Goal: Task Accomplishment & Management: Manage account settings

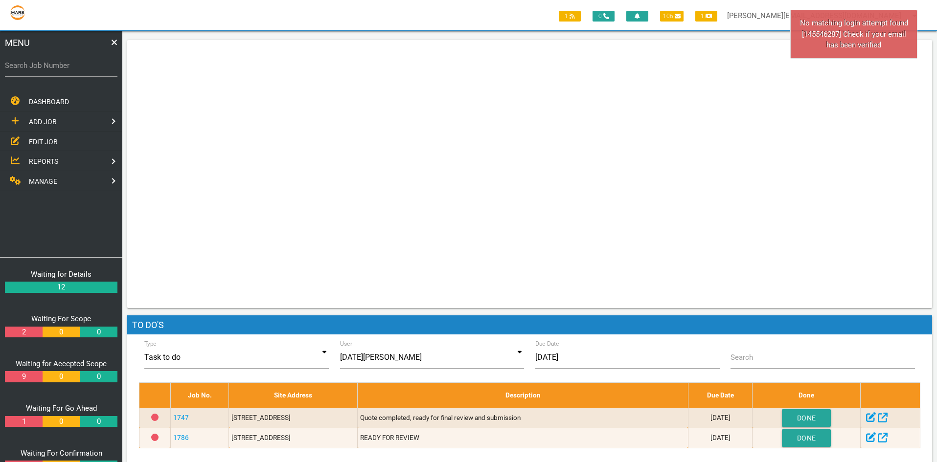
drag, startPoint x: 0, startPoint y: 0, endPoint x: 33, endPoint y: 70, distance: 77.3
click at [33, 70] on label "Search Job Number" at bounding box center [61, 65] width 113 height 11
click at [33, 70] on input "Search Job Number" at bounding box center [61, 65] width 113 height 23
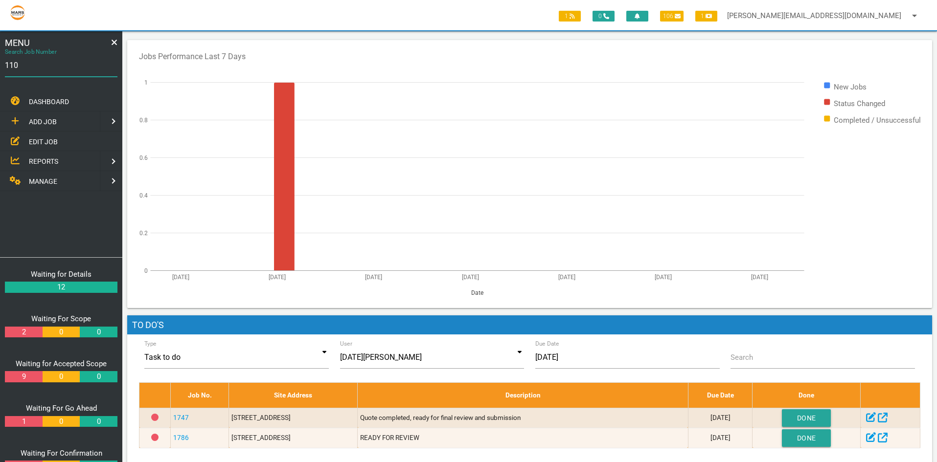
type input "1100"
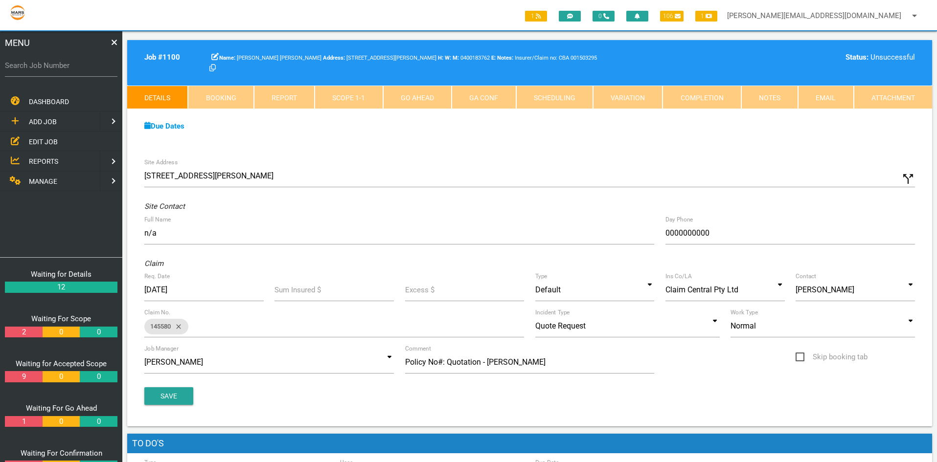
click at [697, 94] on link "Completion" at bounding box center [701, 97] width 78 height 23
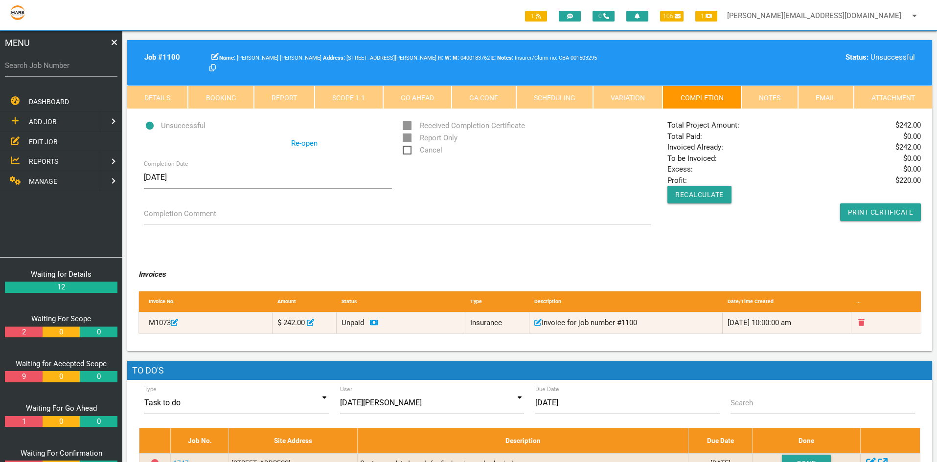
click at [31, 64] on label "Search Job Number" at bounding box center [61, 65] width 113 height 11
click at [31, 64] on input "Search Job Number" at bounding box center [61, 65] width 113 height 23
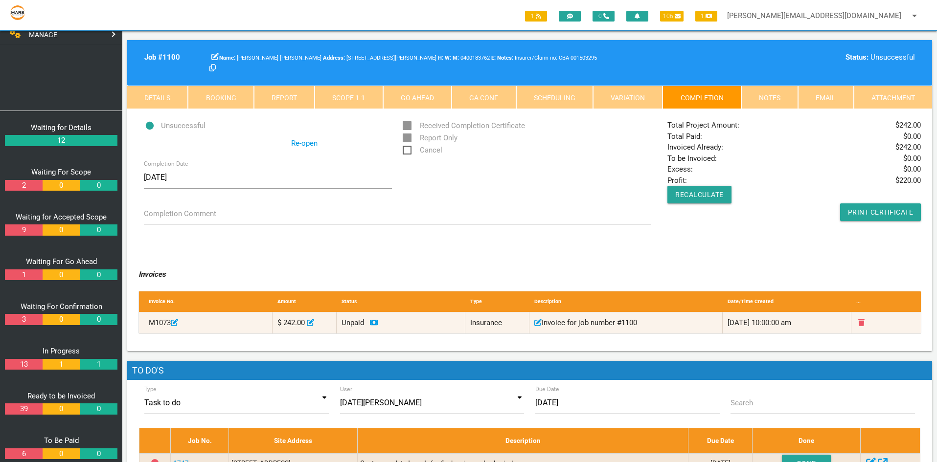
scroll to position [165, 0]
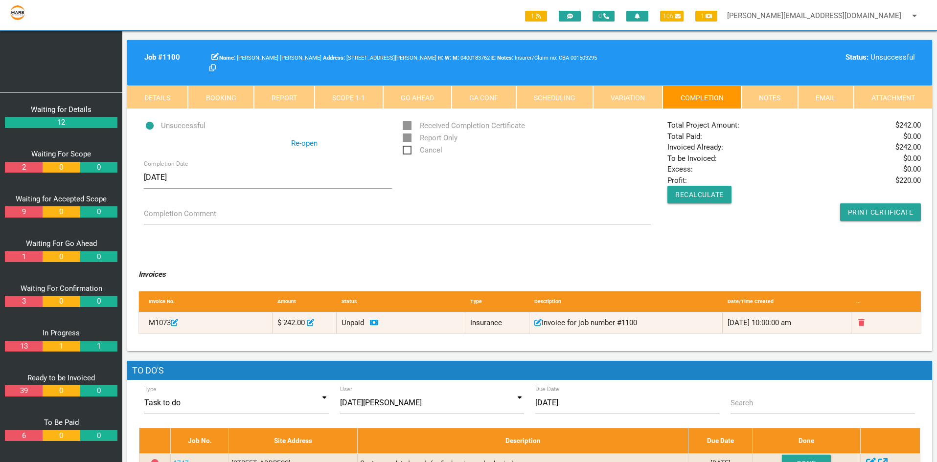
click at [31, 393] on link "39" at bounding box center [23, 391] width 37 height 11
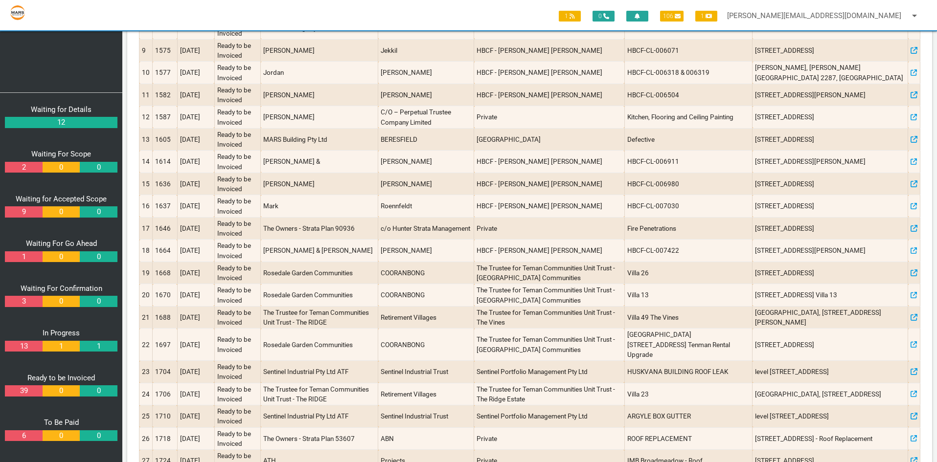
scroll to position [342, 0]
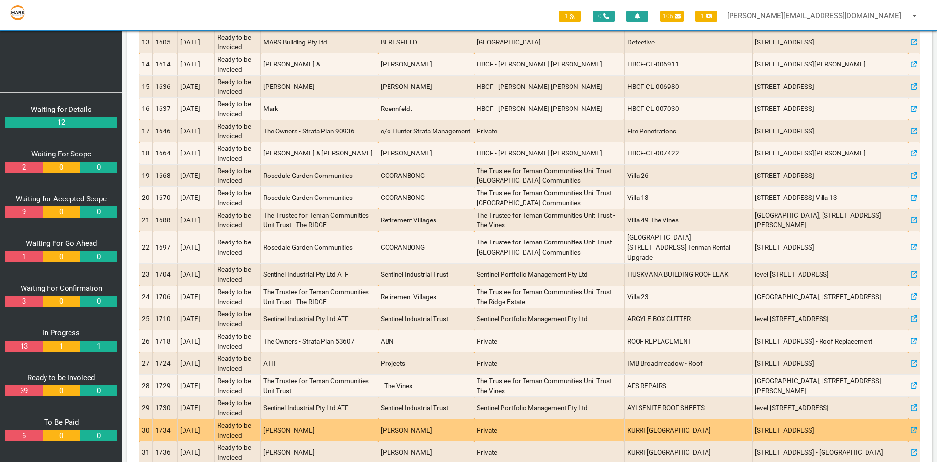
click at [165, 422] on td "1734" at bounding box center [165, 430] width 25 height 23
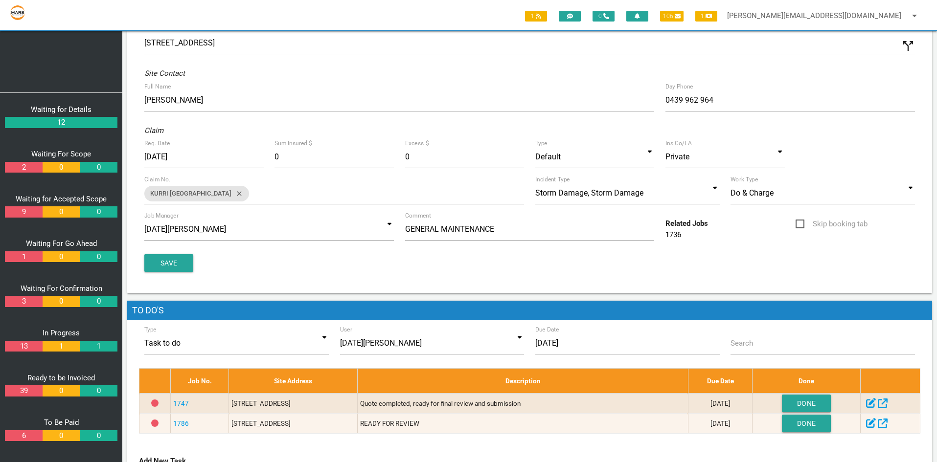
scroll to position [245, 0]
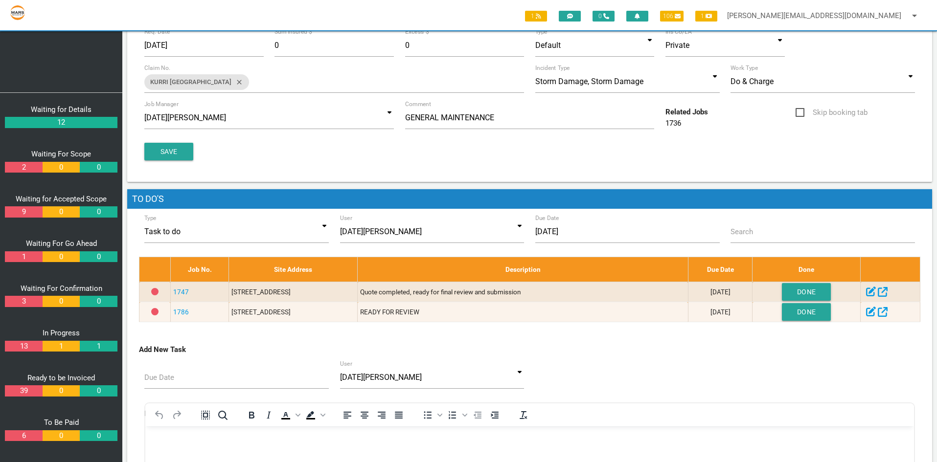
click at [16, 390] on link "39" at bounding box center [23, 391] width 37 height 11
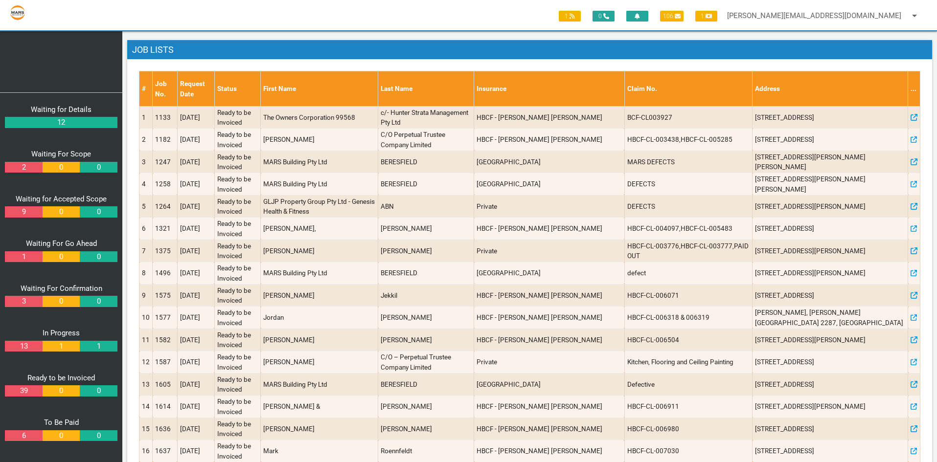
click at [29, 71] on div "DASHBOARD ADD JOB EDIT JOB REPORTS MANAGE" at bounding box center [61, 10] width 122 height 166
click at [31, 77] on div "DASHBOARD ADD JOB EDIT JOB REPORTS MANAGE" at bounding box center [61, 10] width 122 height 166
click at [27, 87] on div "DASHBOARD ADD JOB EDIT JOB REPORTS MANAGE" at bounding box center [61, 10] width 122 height 166
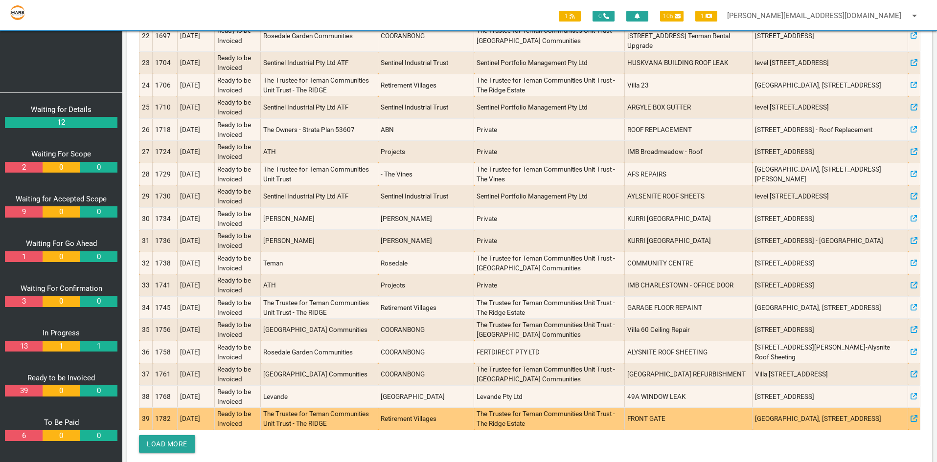
scroll to position [559, 0]
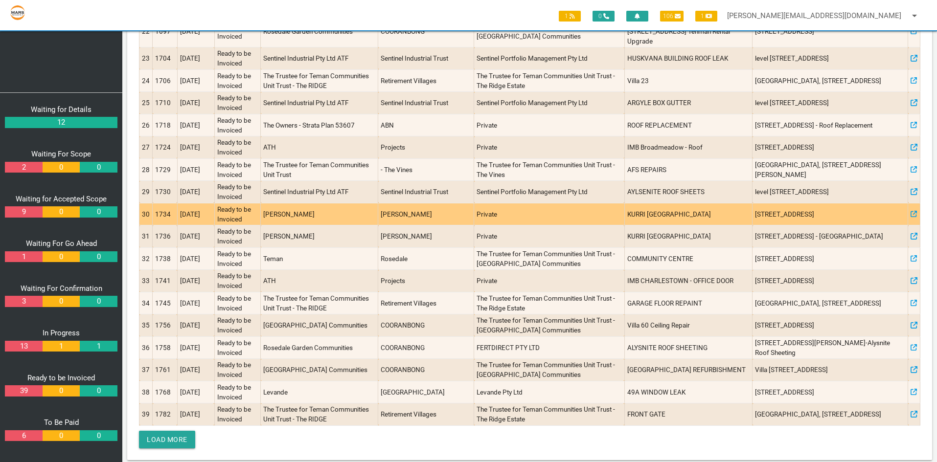
click at [165, 204] on td "1734" at bounding box center [165, 214] width 25 height 23
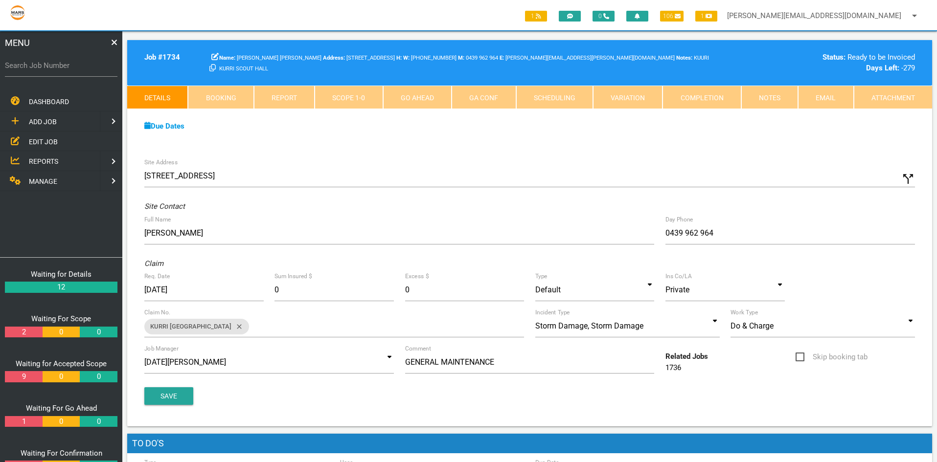
click at [697, 96] on link "Completion" at bounding box center [701, 97] width 78 height 23
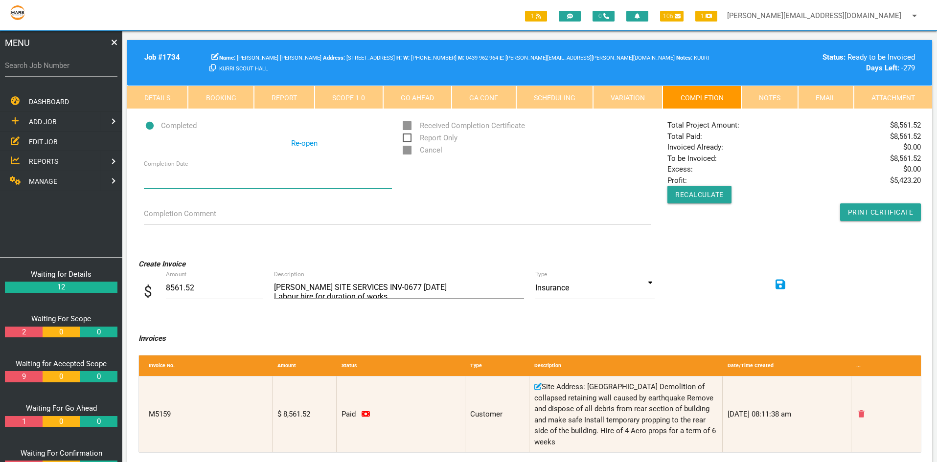
click at [168, 179] on input "Completion Date" at bounding box center [268, 177] width 248 height 23
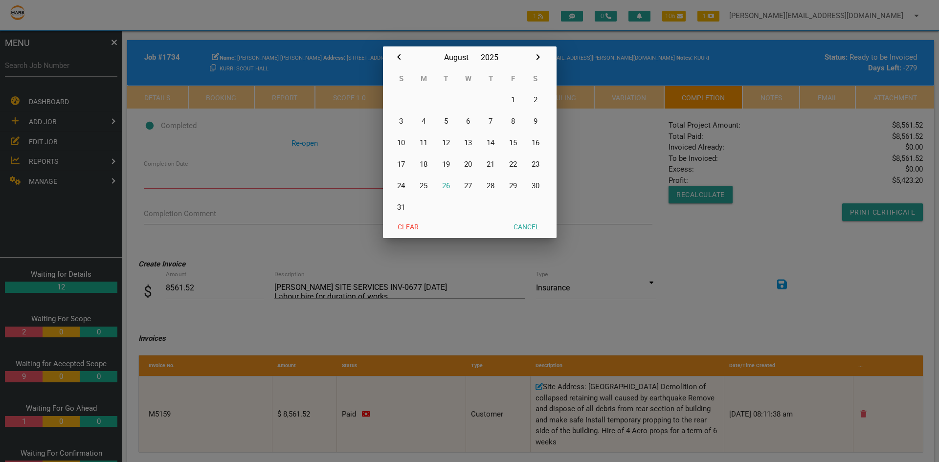
click at [646, 253] on div at bounding box center [469, 174] width 939 height 578
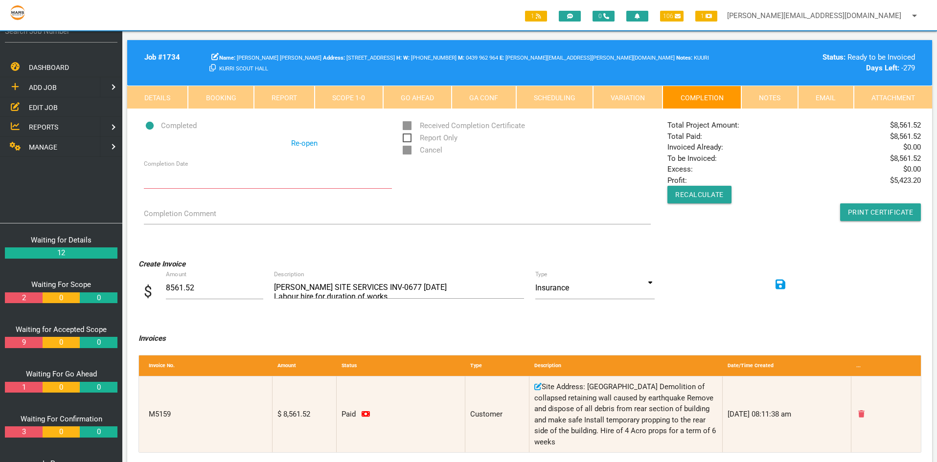
scroll to position [49, 0]
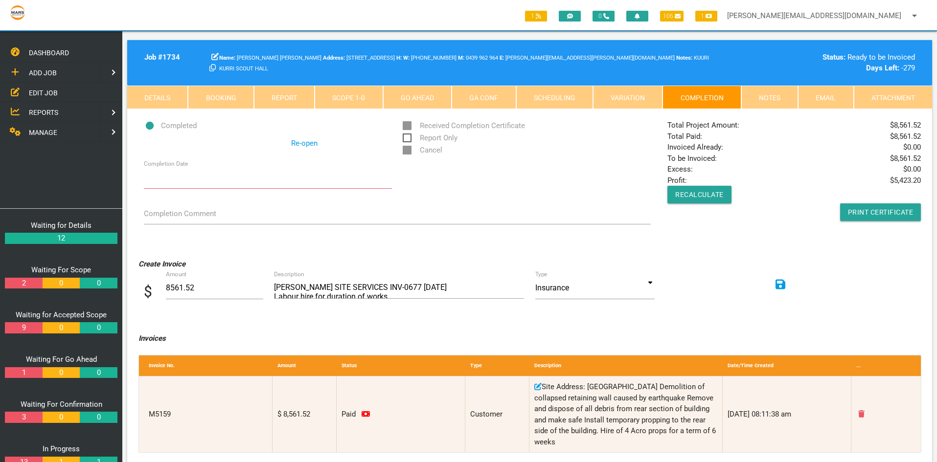
click at [23, 284] on link "2" at bounding box center [23, 283] width 37 height 11
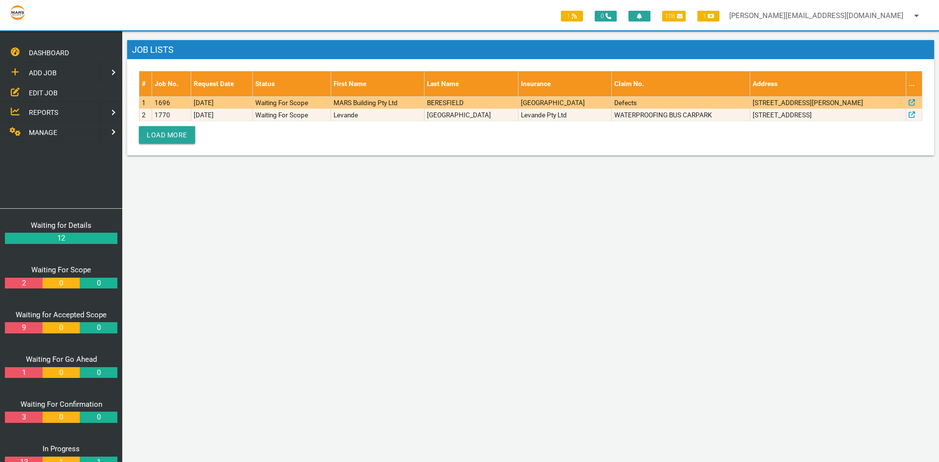
click at [172, 104] on td "1696" at bounding box center [172, 102] width 40 height 12
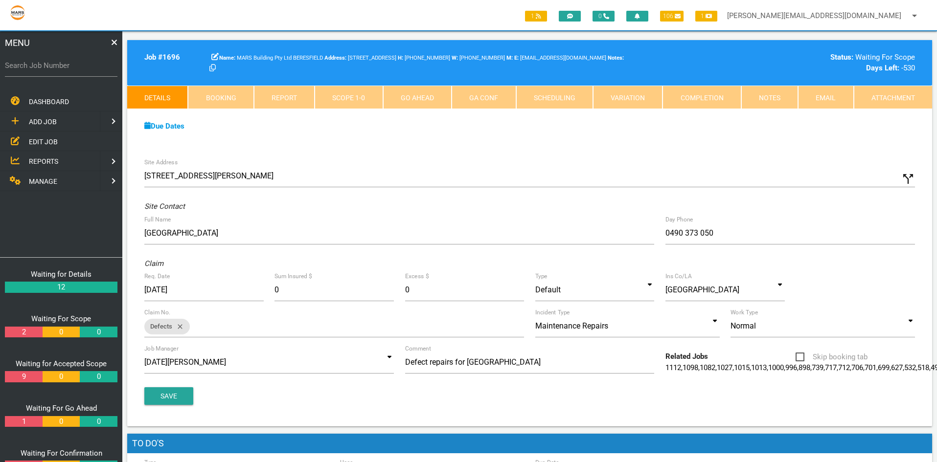
click at [336, 98] on link "Scope 1 - 0" at bounding box center [349, 97] width 68 height 23
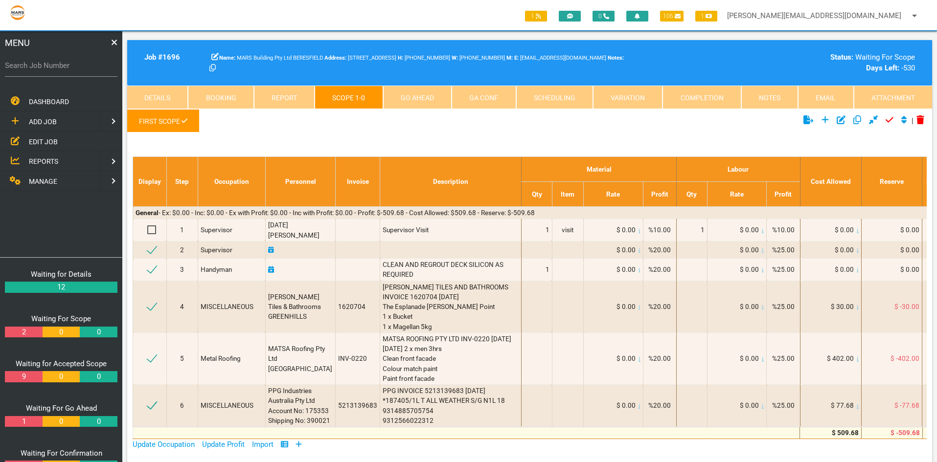
drag, startPoint x: 389, startPoint y: 98, endPoint x: 383, endPoint y: 104, distance: 8.7
click at [389, 98] on link "Go Ahead" at bounding box center [417, 97] width 68 height 23
click at [776, 96] on link "Notes" at bounding box center [769, 97] width 57 height 23
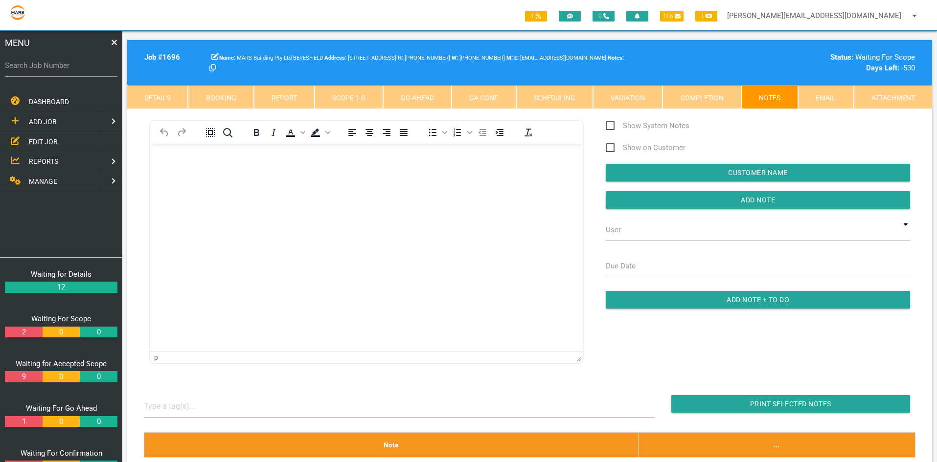
click at [163, 102] on link "Details" at bounding box center [157, 97] width 61 height 23
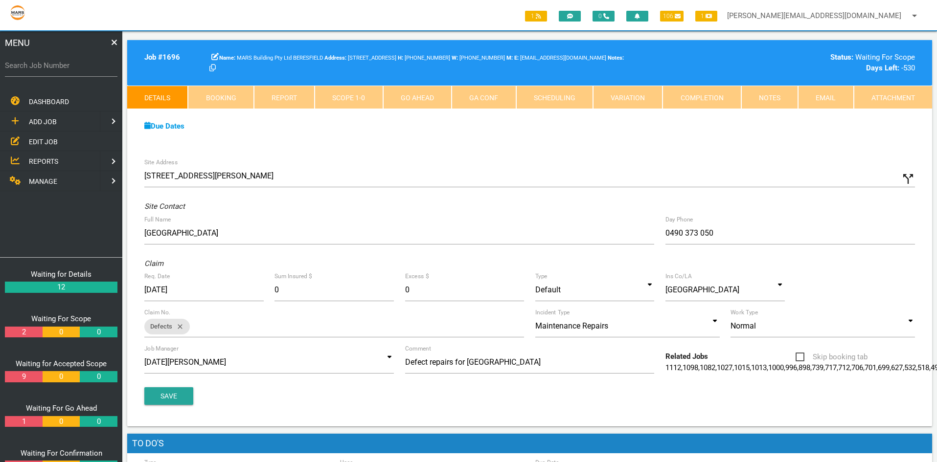
drag, startPoint x: 15, startPoint y: 330, endPoint x: 175, endPoint y: 329, distance: 160.5
click at [15, 330] on link "2" at bounding box center [23, 332] width 37 height 11
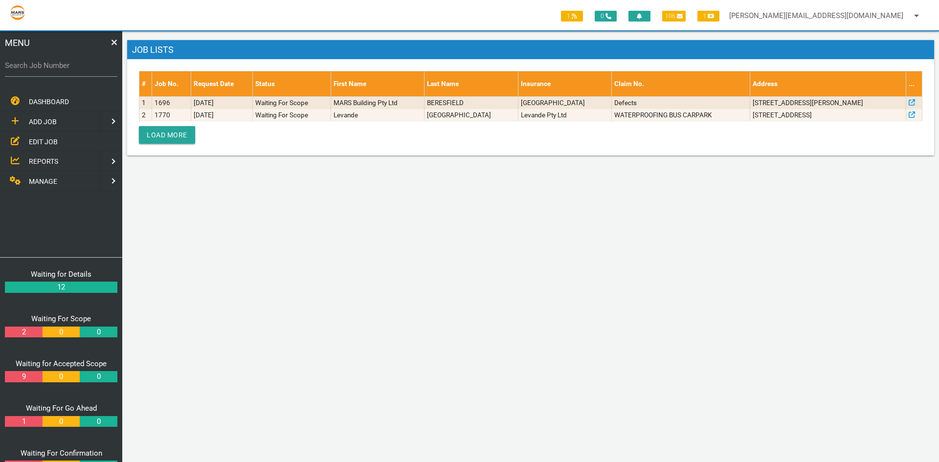
click at [19, 67] on label "Search Job Number" at bounding box center [61, 65] width 113 height 11
click at [19, 67] on input "Search Job Number" at bounding box center [61, 65] width 113 height 23
type input "1770"
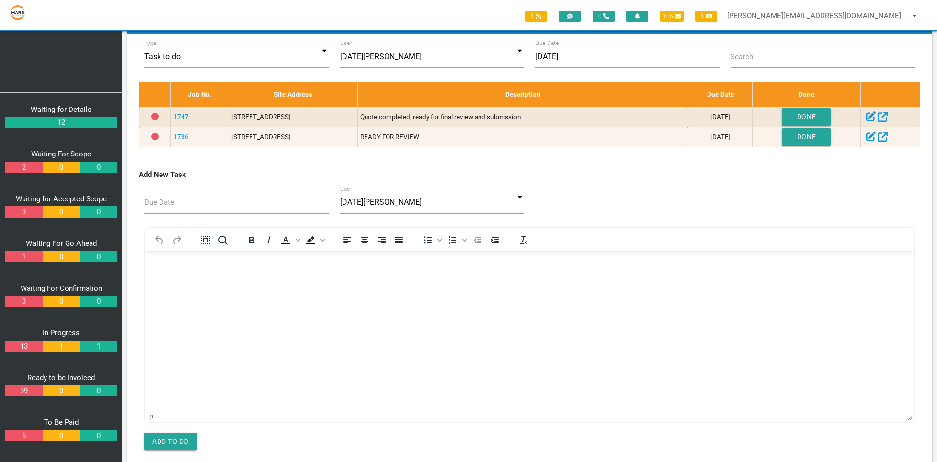
scroll to position [471, 0]
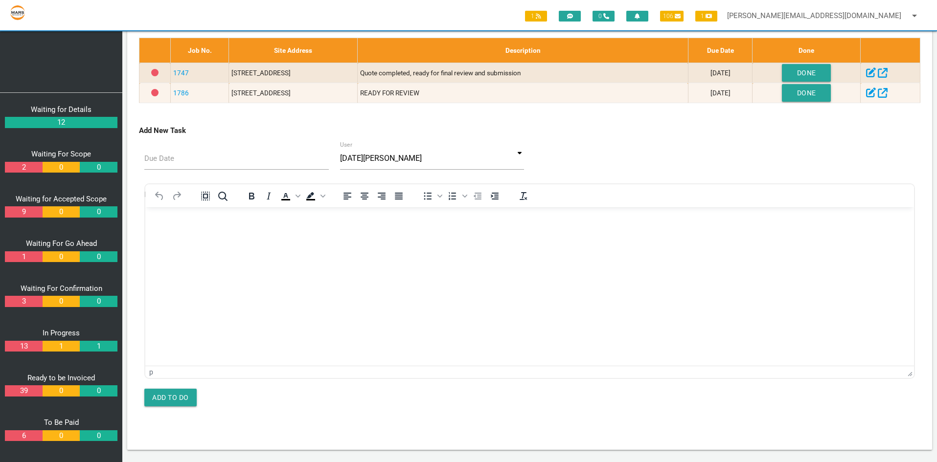
click at [26, 393] on link "39" at bounding box center [23, 391] width 37 height 11
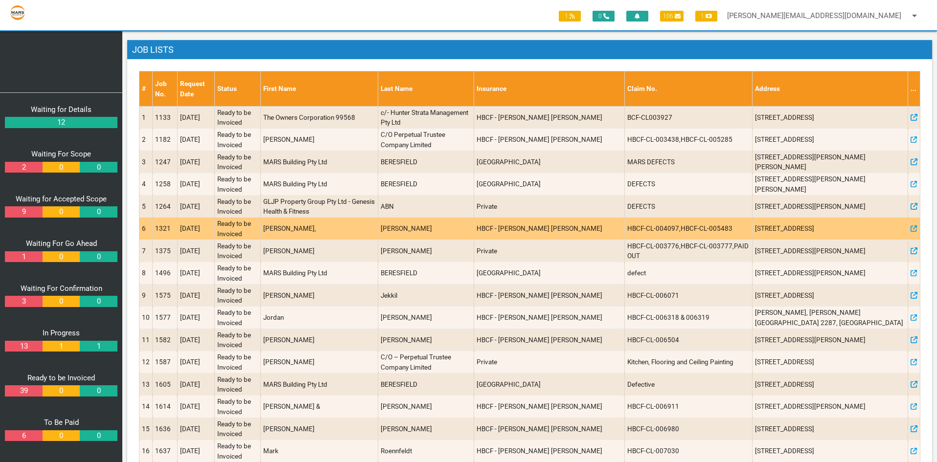
click at [164, 228] on td "1321" at bounding box center [165, 229] width 25 height 23
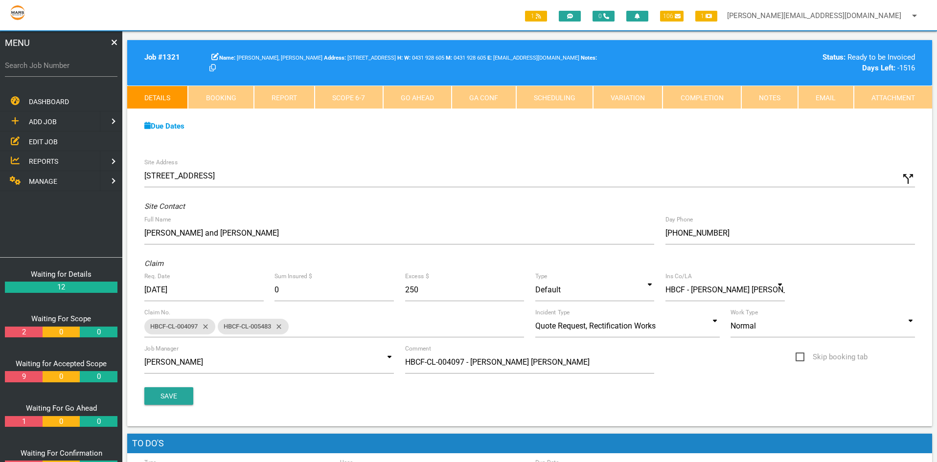
click at [701, 100] on link "Completion" at bounding box center [701, 97] width 78 height 23
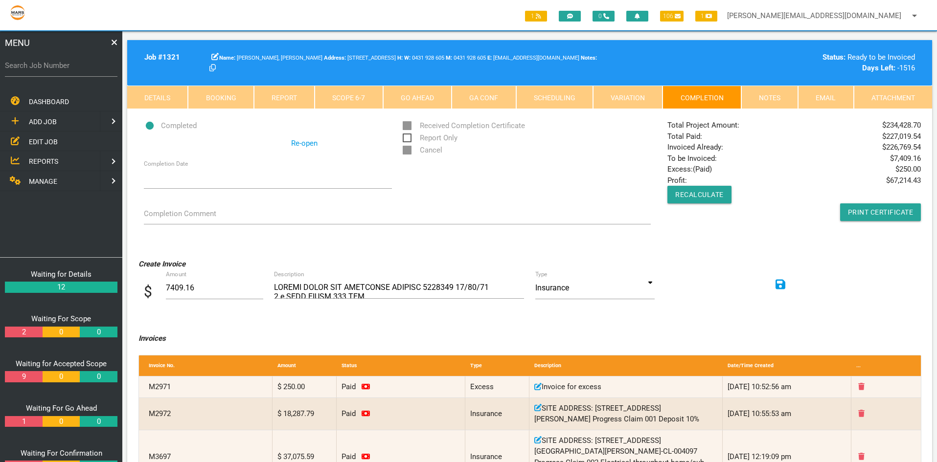
click at [776, 96] on link "Notes" at bounding box center [769, 97] width 57 height 23
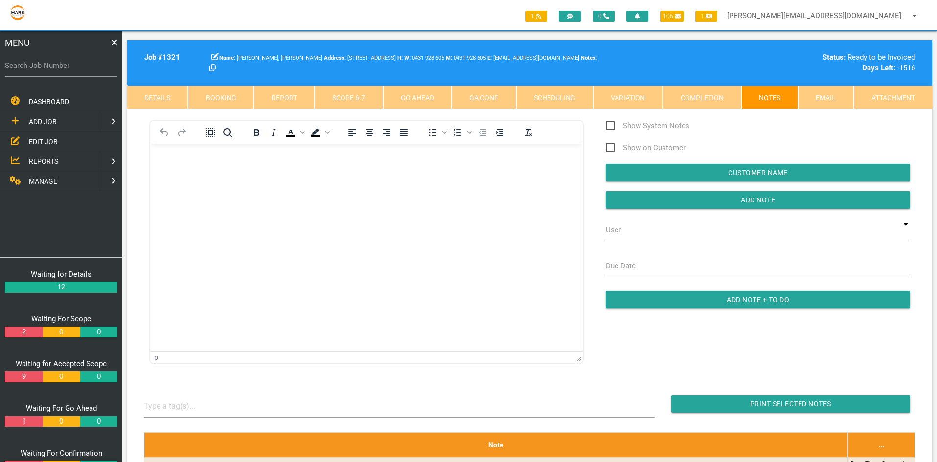
click at [689, 99] on link "Completion" at bounding box center [701, 97] width 78 height 23
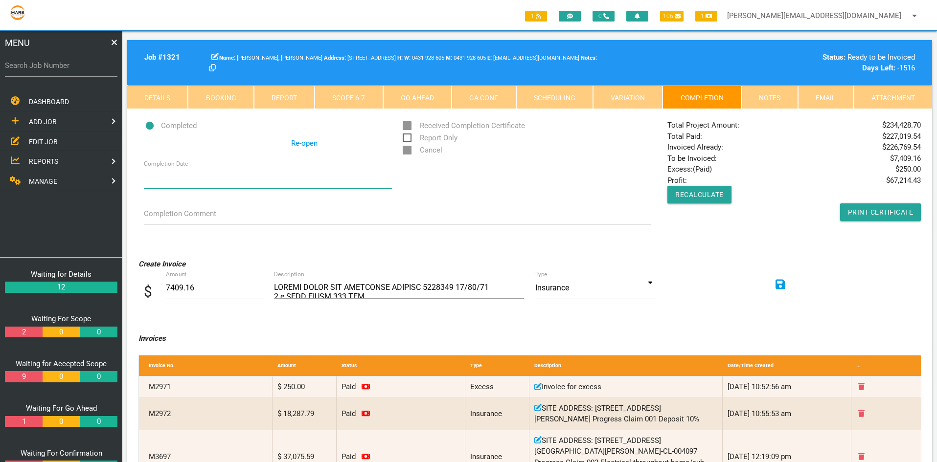
click at [196, 176] on input "Completion Date" at bounding box center [268, 177] width 248 height 23
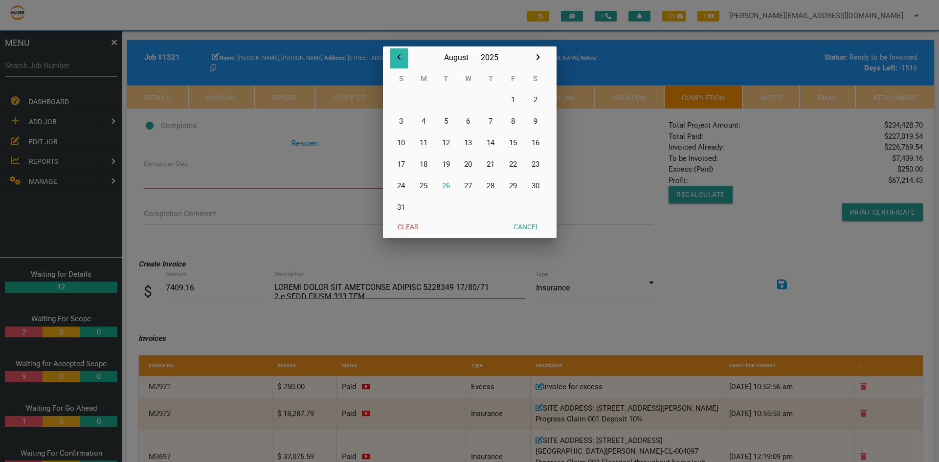
click at [397, 58] on icon "button" at bounding box center [399, 57] width 12 height 12
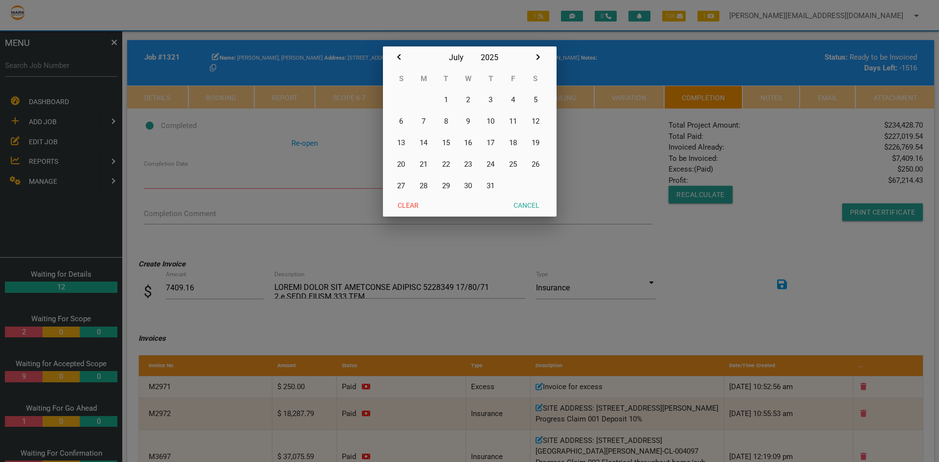
click at [397, 58] on icon "button" at bounding box center [399, 57] width 12 height 12
click at [396, 59] on icon "button" at bounding box center [399, 57] width 12 height 12
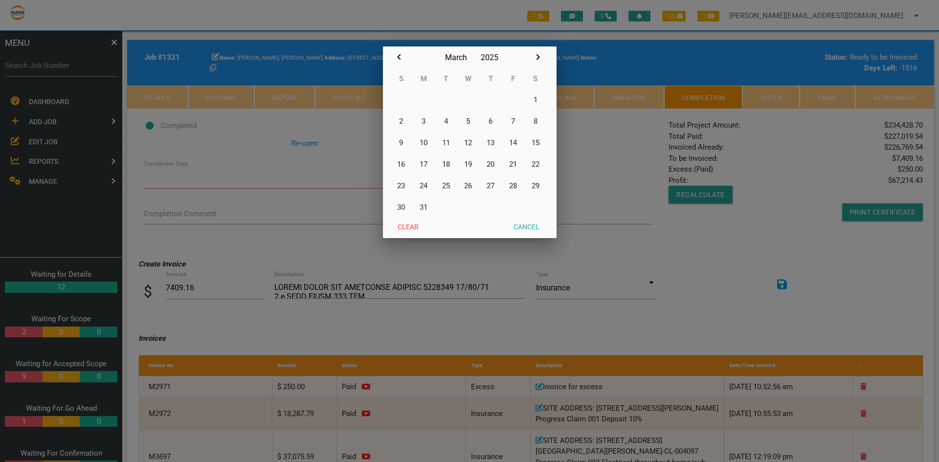
click at [396, 59] on icon "button" at bounding box center [399, 57] width 12 height 12
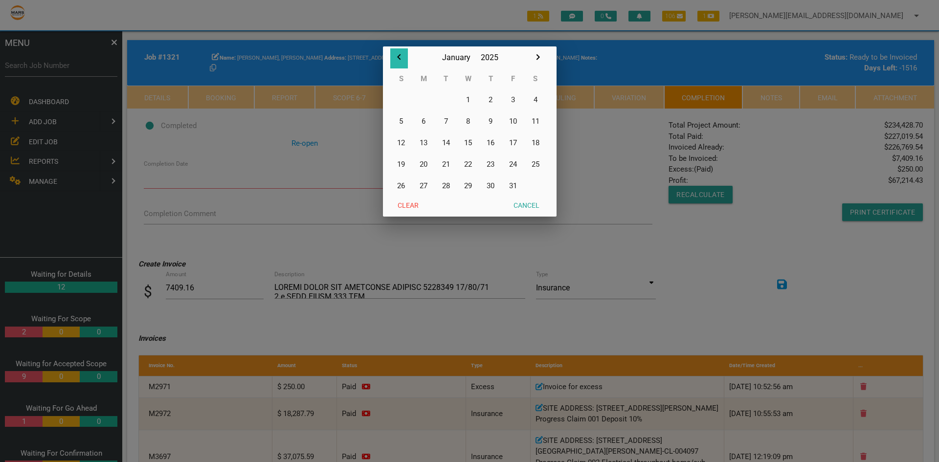
click at [396, 59] on icon "button" at bounding box center [399, 57] width 12 height 12
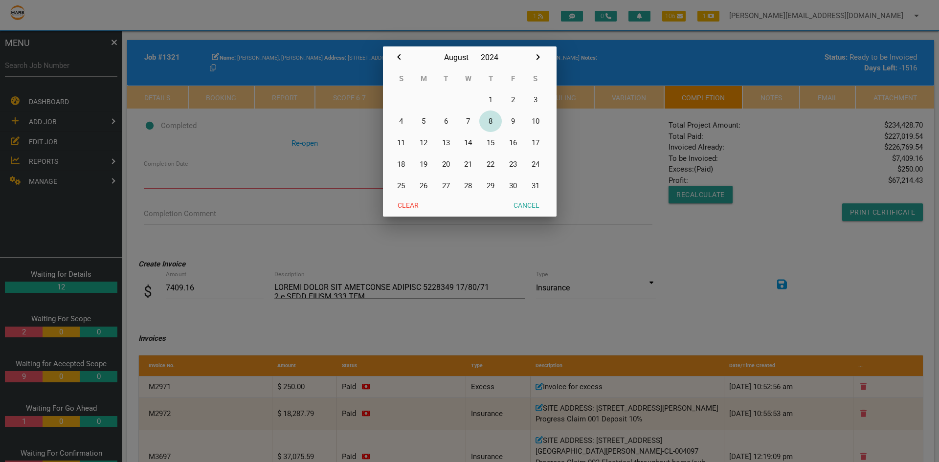
click at [490, 121] on button "8" at bounding box center [490, 122] width 23 height 22
type input "[DATE]"
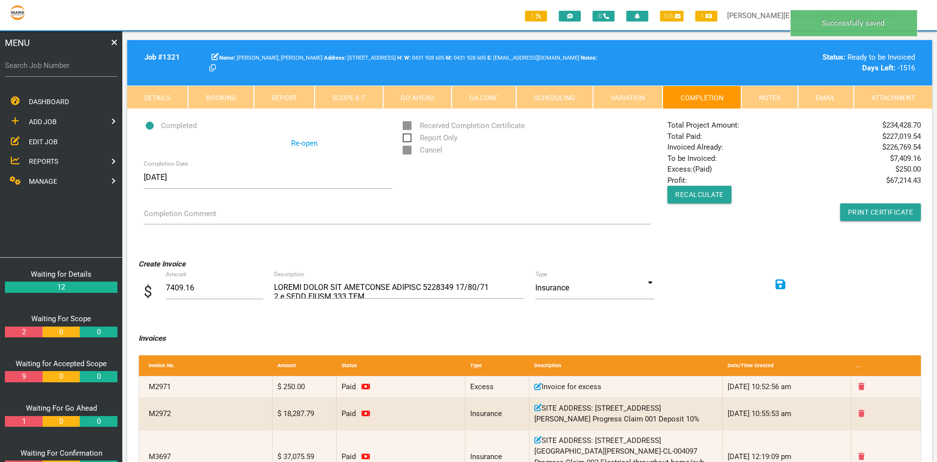
click at [485, 192] on div "Completion Date [DATE]" at bounding box center [397, 179] width 518 height 26
click at [682, 95] on link "Completion" at bounding box center [701, 97] width 78 height 23
click at [158, 99] on link "Details" at bounding box center [157, 97] width 61 height 23
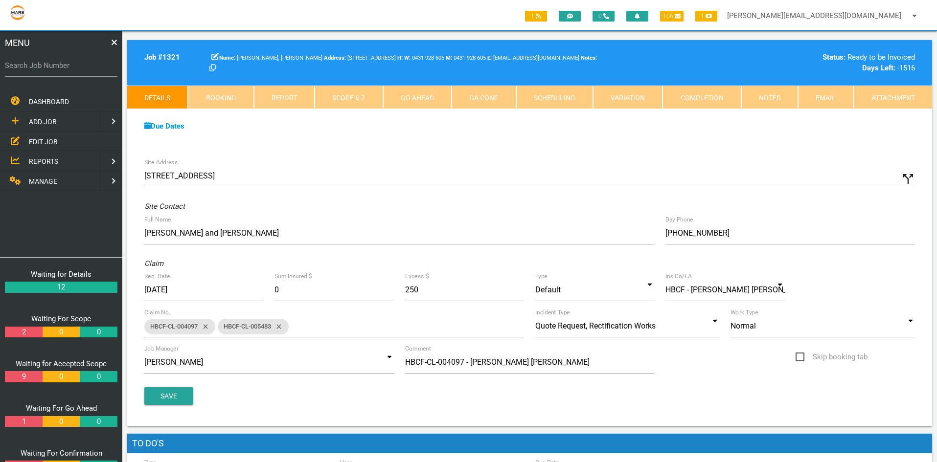
click at [706, 102] on link "Completion" at bounding box center [701, 97] width 78 height 23
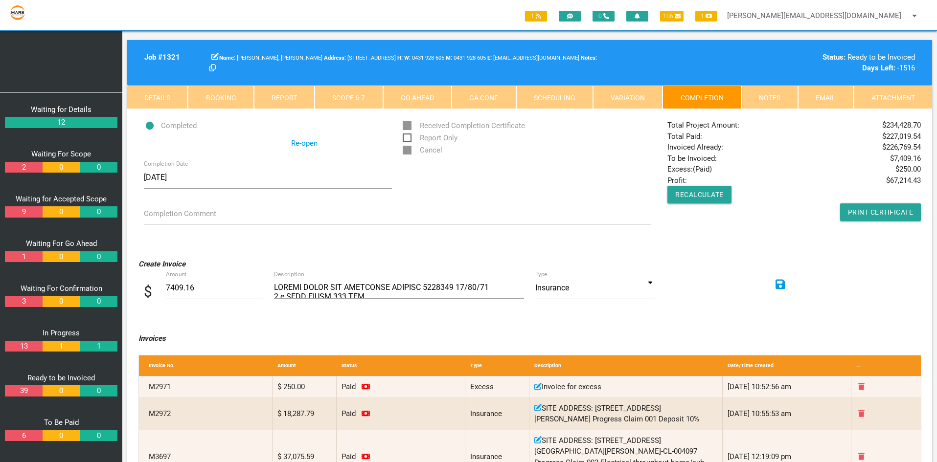
click at [341, 98] on link "Scope 6 - 7" at bounding box center [349, 97] width 68 height 23
click at [343, 98] on link "Scope 6 - 7" at bounding box center [349, 97] width 68 height 23
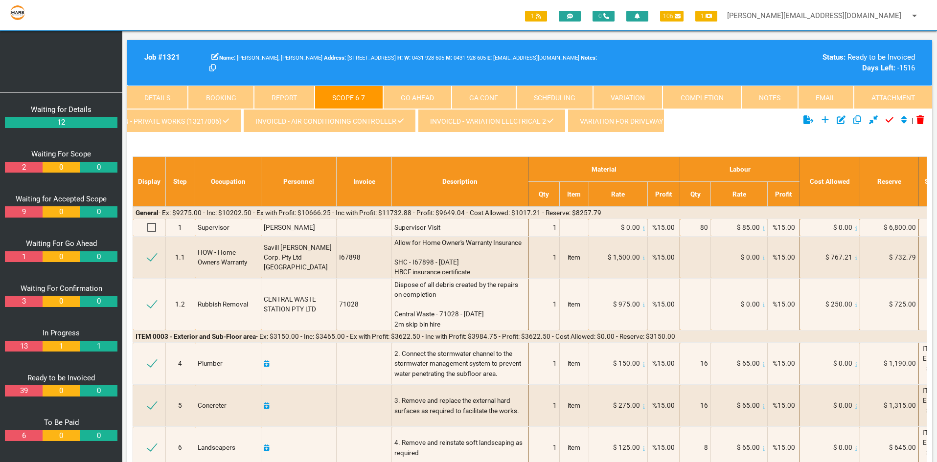
click at [704, 95] on link "Completion" at bounding box center [701, 97] width 78 height 23
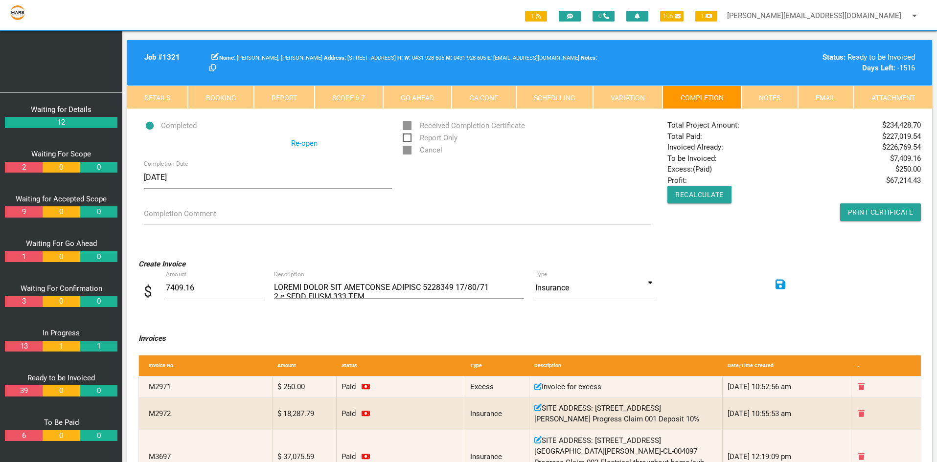
click at [356, 93] on link "Scope 6 - 7" at bounding box center [349, 97] width 68 height 23
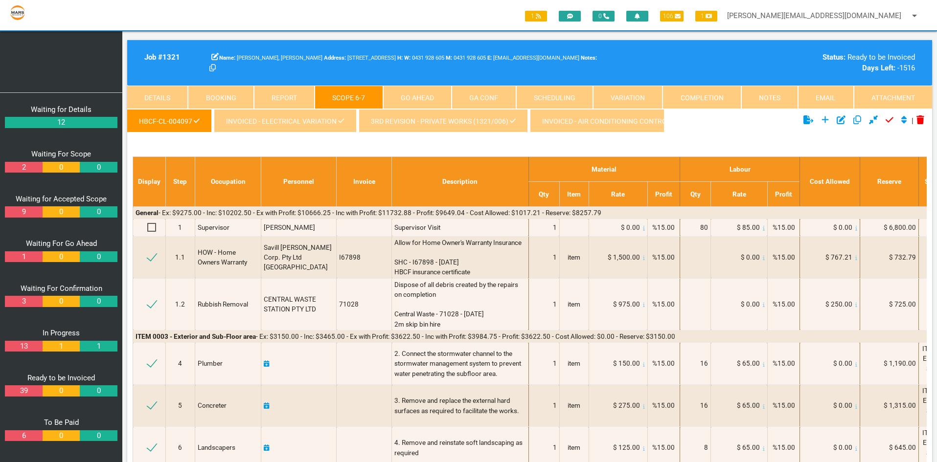
click at [713, 98] on link "Completion" at bounding box center [701, 97] width 78 height 23
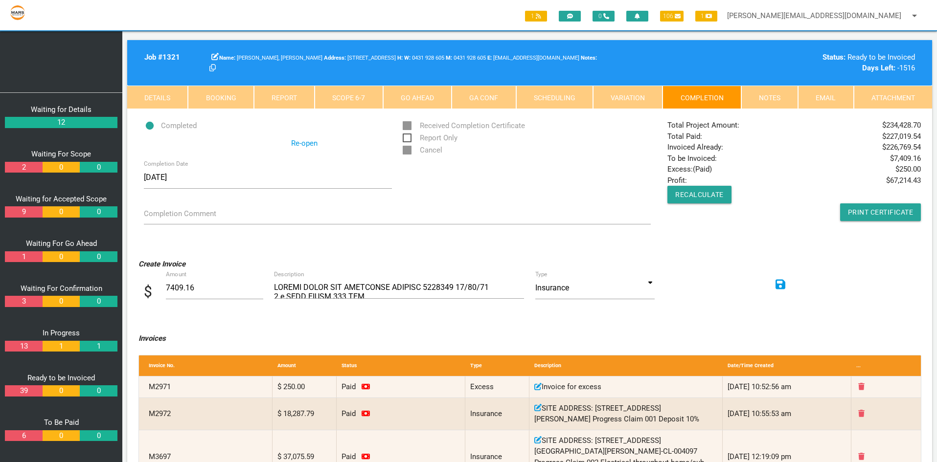
click at [345, 97] on link "Scope 6 - 7" at bounding box center [349, 97] width 68 height 23
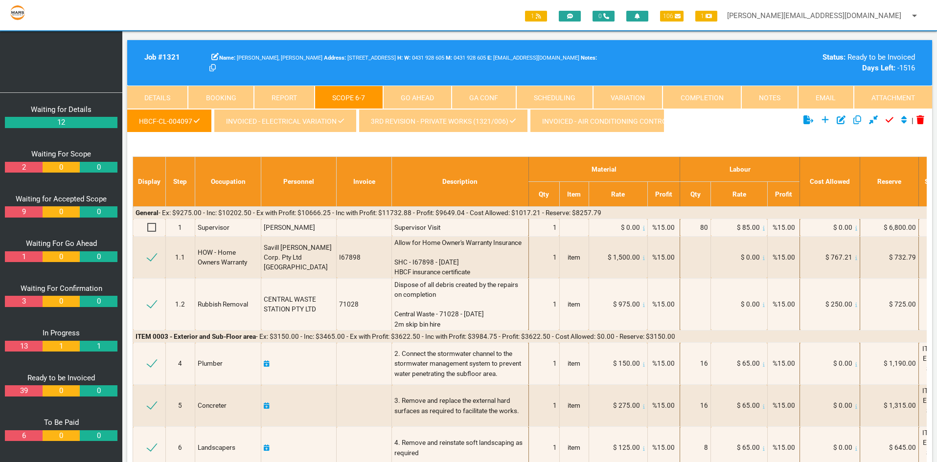
click at [759, 102] on link "Notes" at bounding box center [769, 97] width 57 height 23
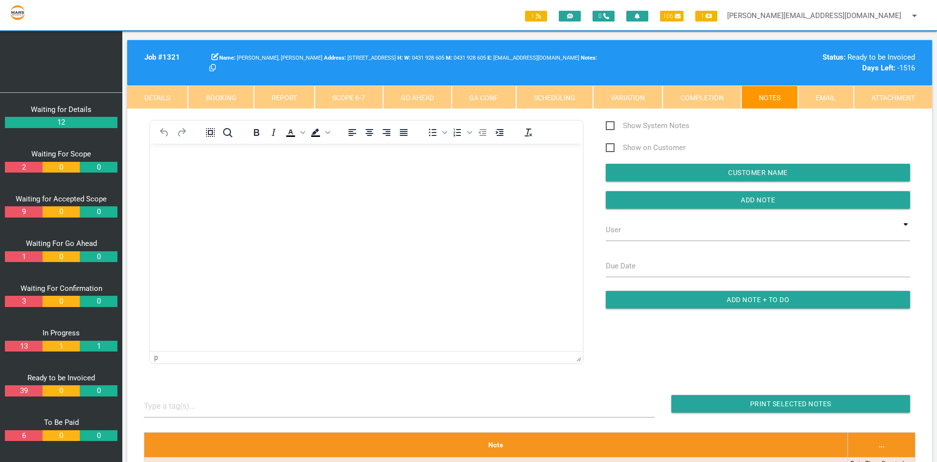
click at [153, 99] on link "Details" at bounding box center [157, 97] width 61 height 23
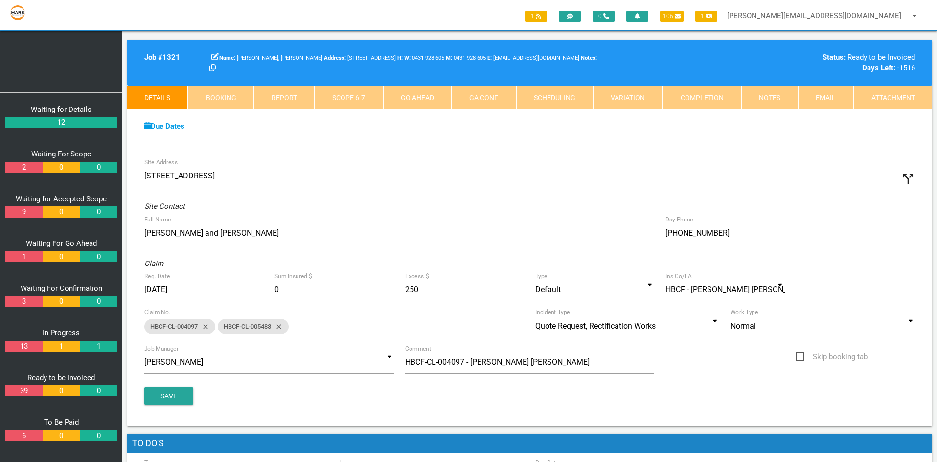
click at [21, 300] on link "3" at bounding box center [23, 301] width 37 height 11
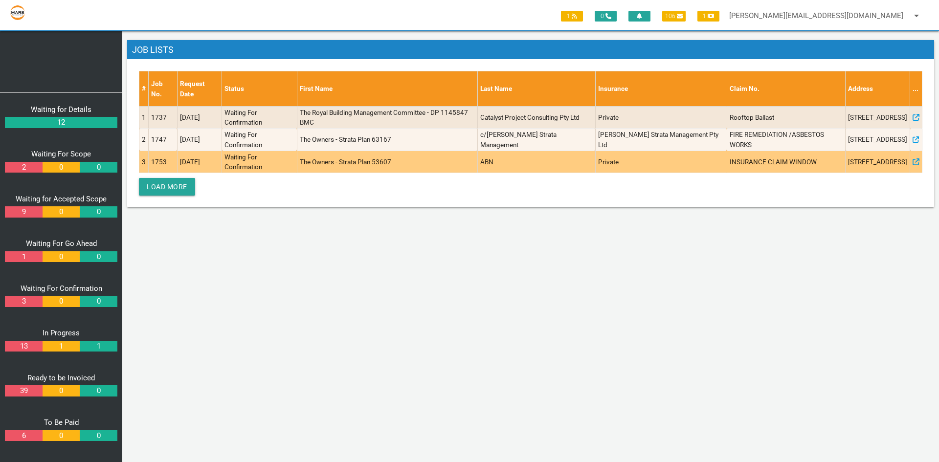
click at [162, 163] on td "1753" at bounding box center [163, 162] width 29 height 23
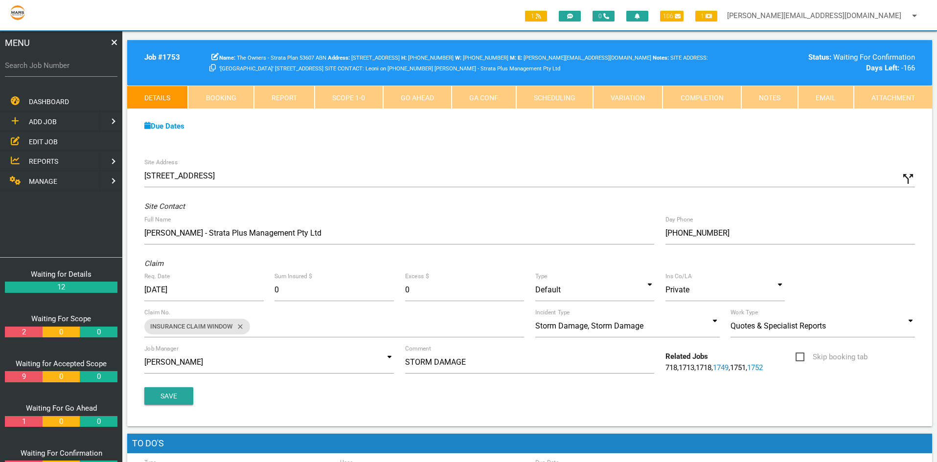
click at [706, 101] on link "Completion" at bounding box center [701, 97] width 78 height 23
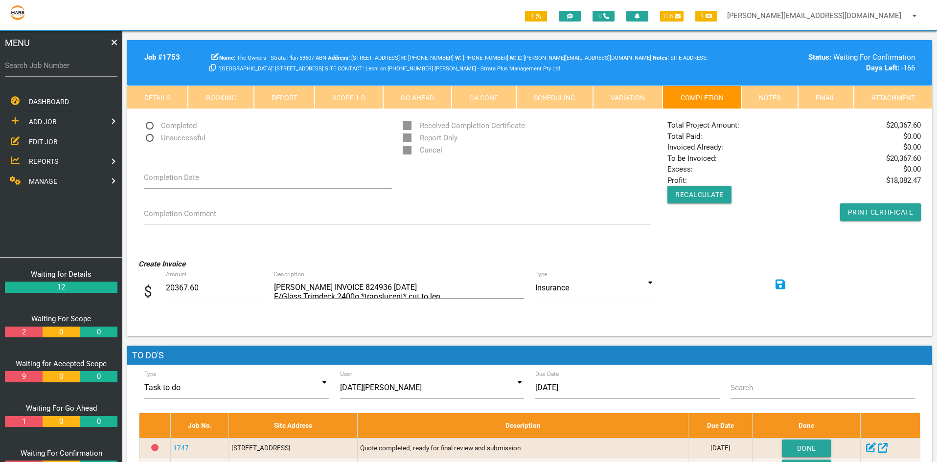
click at [779, 99] on link "Notes" at bounding box center [769, 97] width 57 height 23
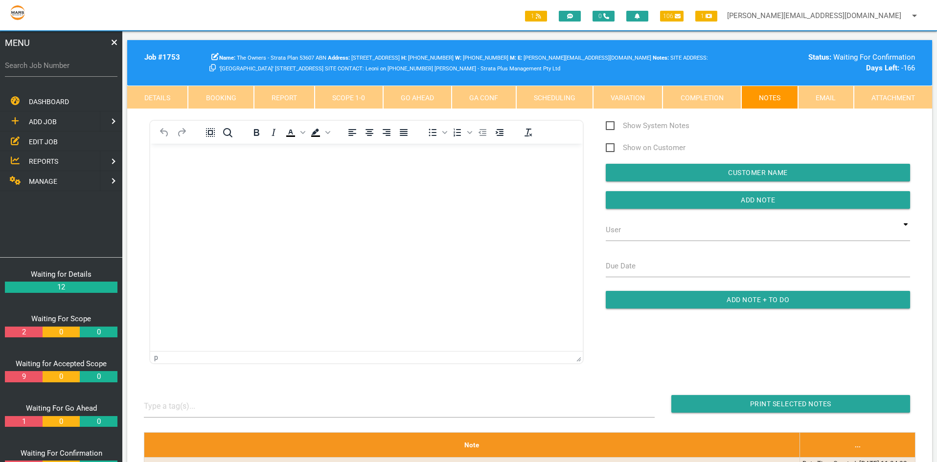
click at [697, 94] on link "Completion" at bounding box center [701, 97] width 78 height 23
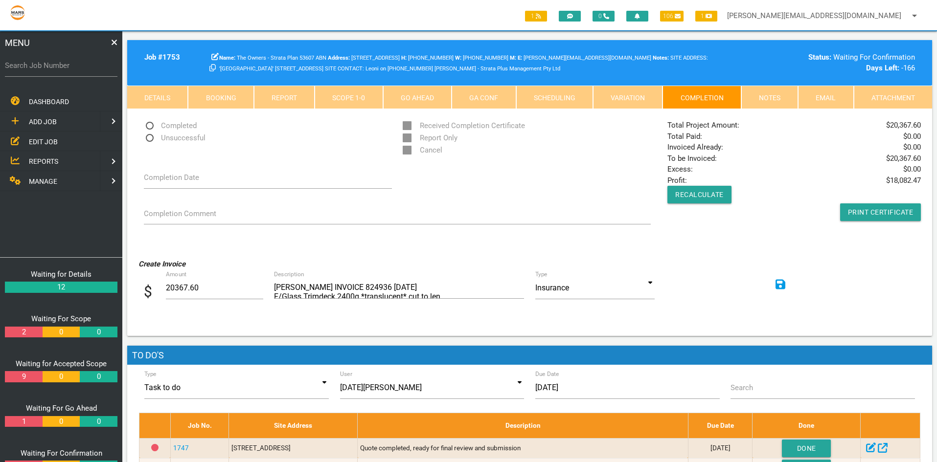
click at [774, 96] on link "Notes" at bounding box center [769, 97] width 57 height 23
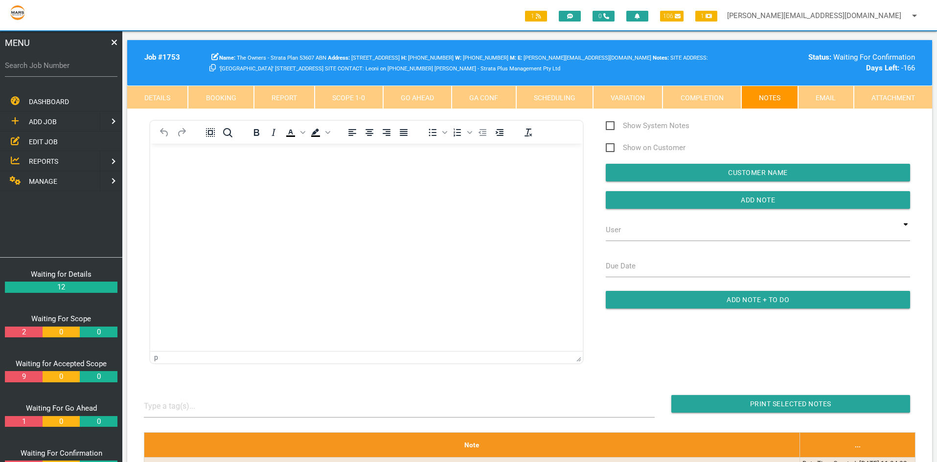
click at [707, 90] on link "Completion" at bounding box center [701, 97] width 78 height 23
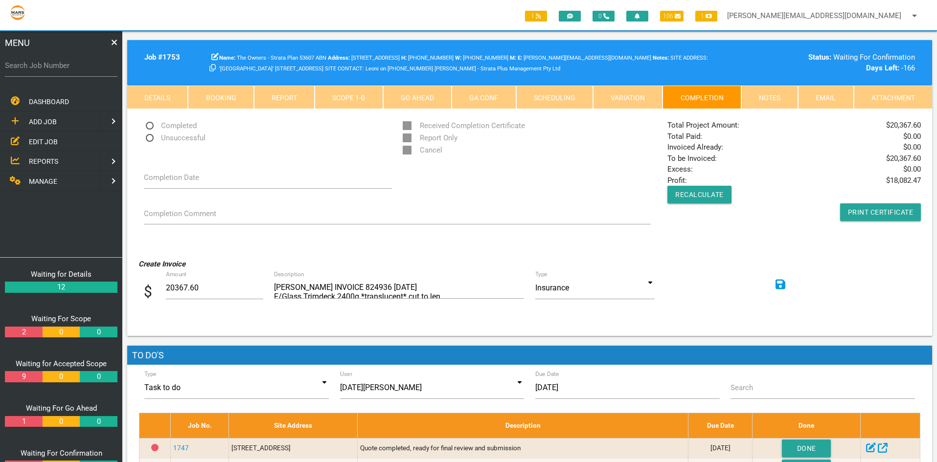
click at [148, 126] on span "Completed" at bounding box center [170, 126] width 53 height 12
click at [148, 126] on input "Completed" at bounding box center [147, 123] width 6 height 6
radio input "true"
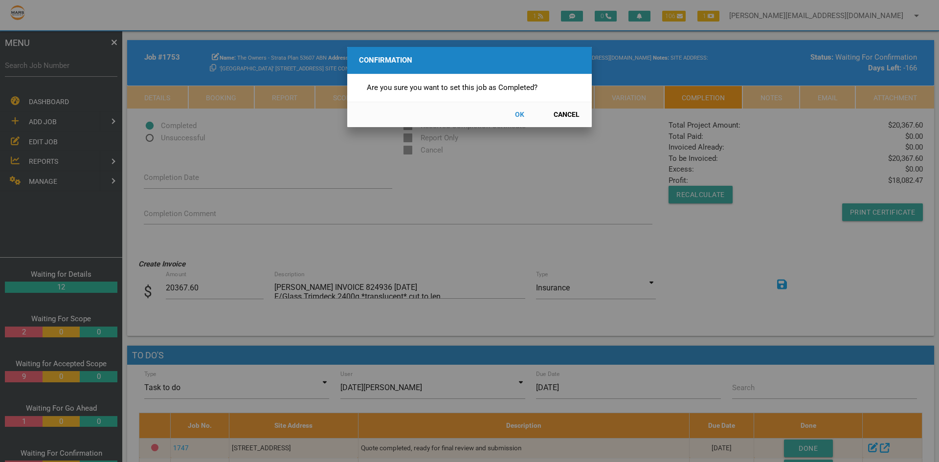
drag, startPoint x: 518, startPoint y: 113, endPoint x: 358, endPoint y: 132, distance: 161.7
click at [518, 113] on button "OK" at bounding box center [519, 114] width 43 height 17
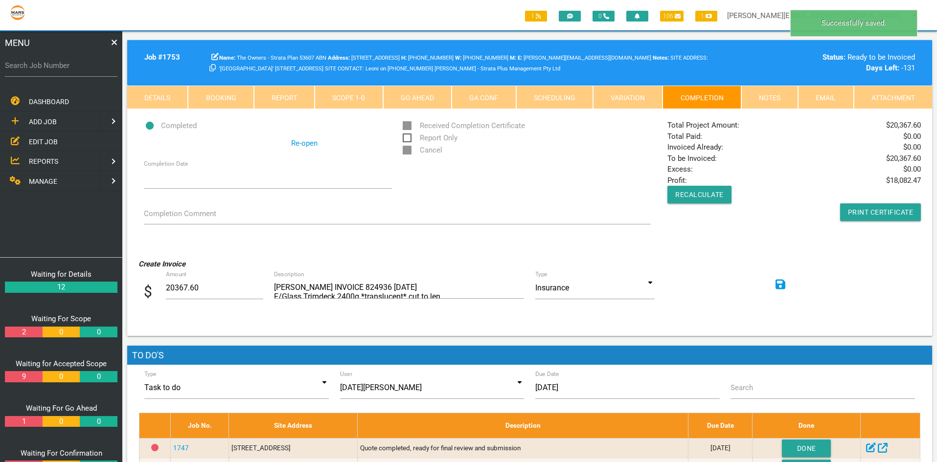
click at [147, 125] on span "Completed" at bounding box center [170, 126] width 53 height 12
click at [147, 125] on input "Completed" at bounding box center [147, 123] width 6 height 6
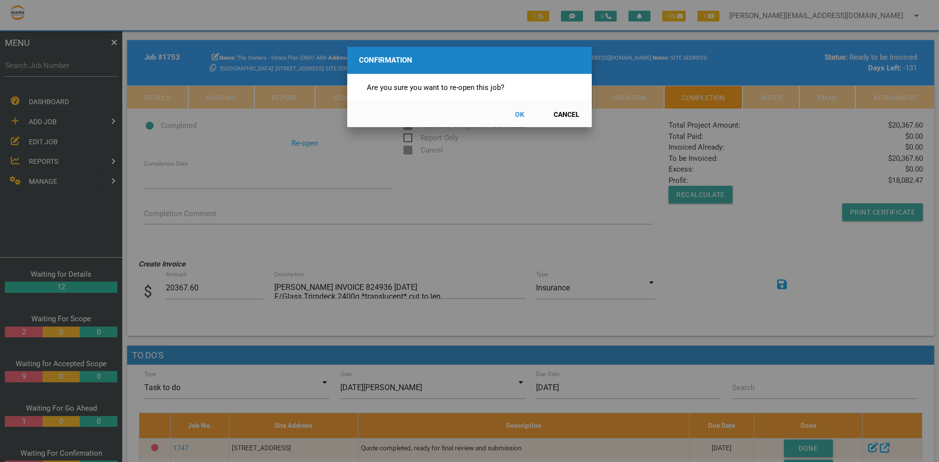
click at [569, 113] on button "Cancel" at bounding box center [566, 114] width 43 height 17
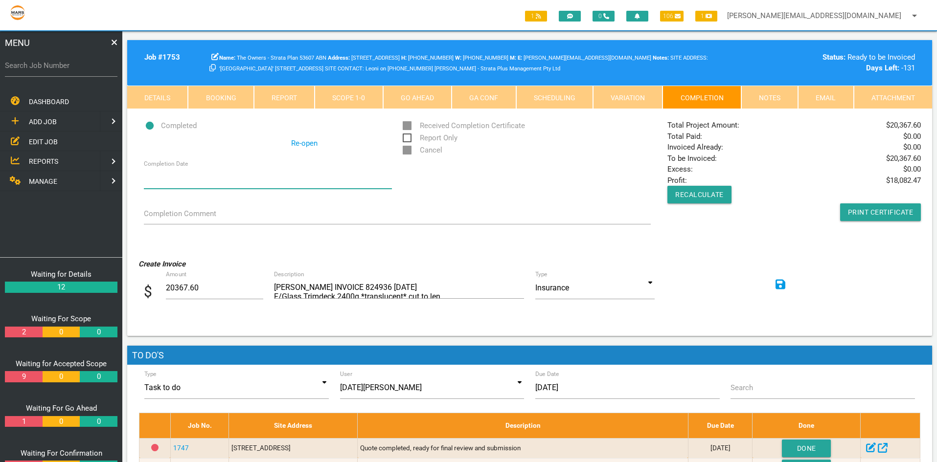
click at [195, 175] on input "Completion Date" at bounding box center [268, 177] width 248 height 23
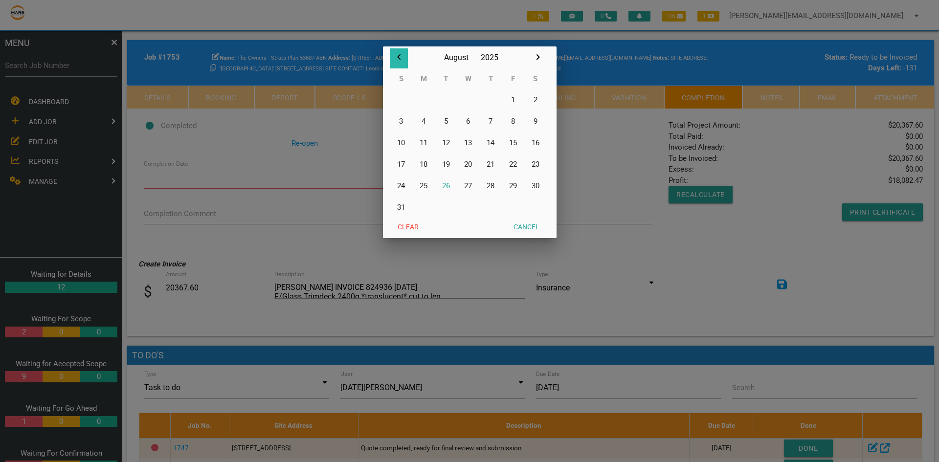
click at [399, 57] on icon "button" at bounding box center [398, 57] width 3 height 6
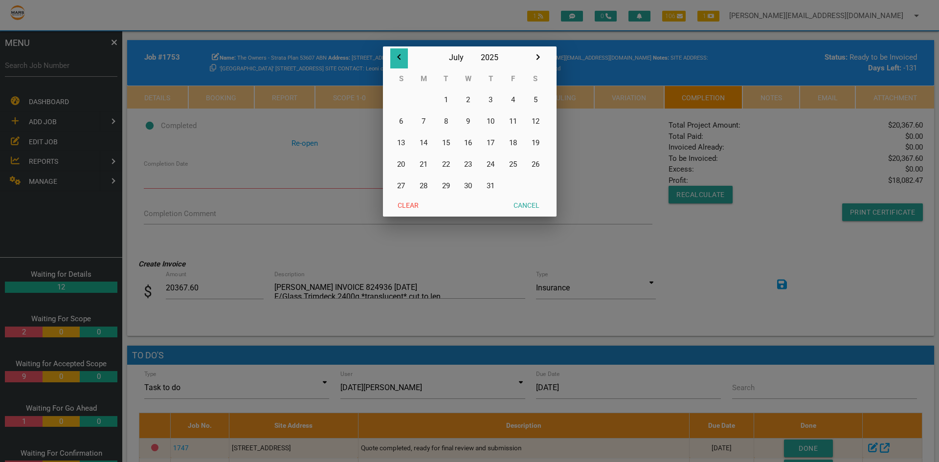
click at [399, 57] on icon "button" at bounding box center [398, 57] width 3 height 6
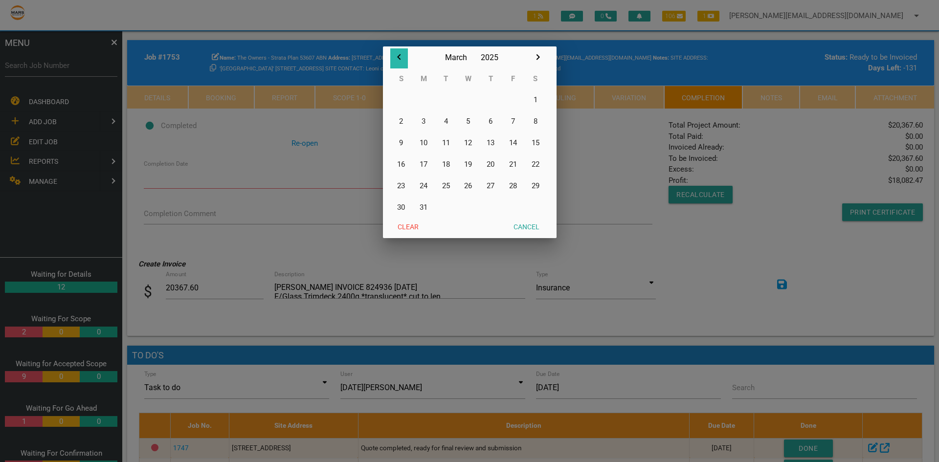
click at [399, 57] on icon "button" at bounding box center [398, 57] width 3 height 6
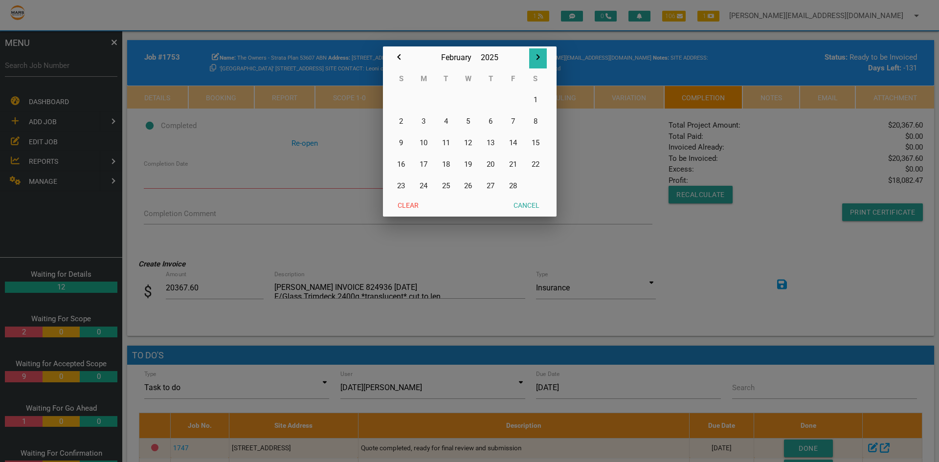
click at [538, 57] on icon "button" at bounding box center [538, 57] width 12 height 12
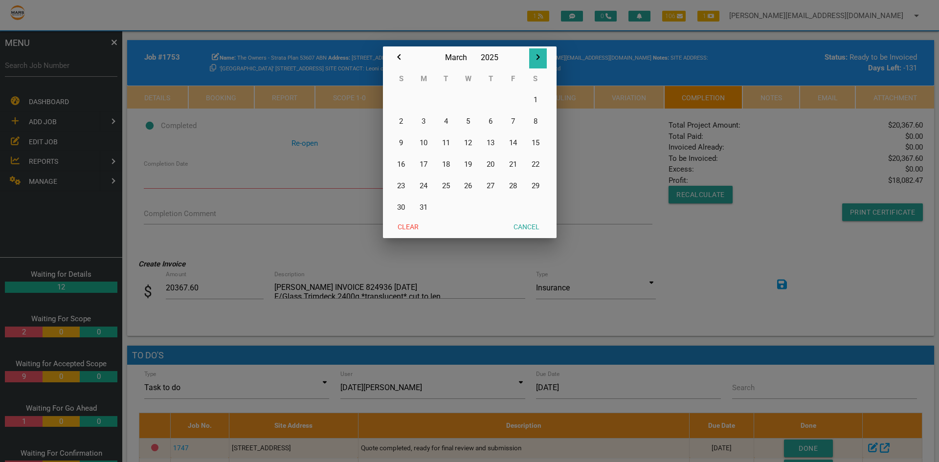
click at [538, 57] on icon "button" at bounding box center [538, 57] width 12 height 12
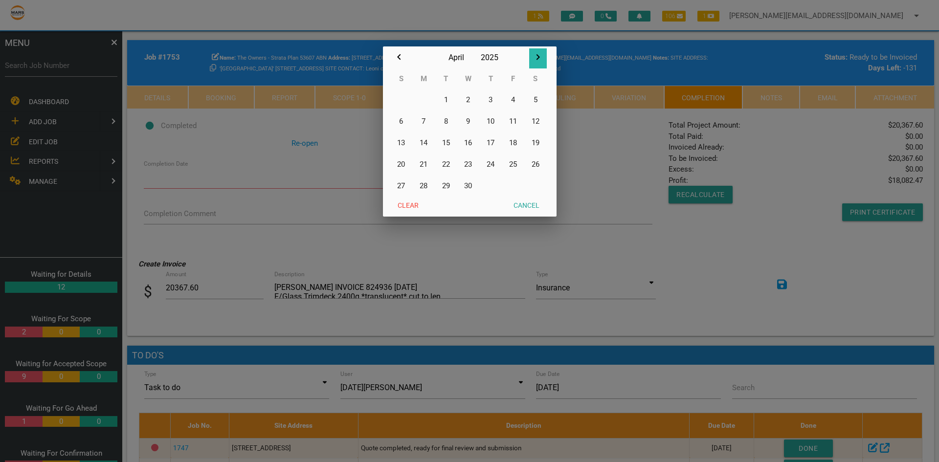
click at [538, 57] on icon "button" at bounding box center [538, 57] width 12 height 12
click at [631, 147] on div at bounding box center [469, 174] width 939 height 578
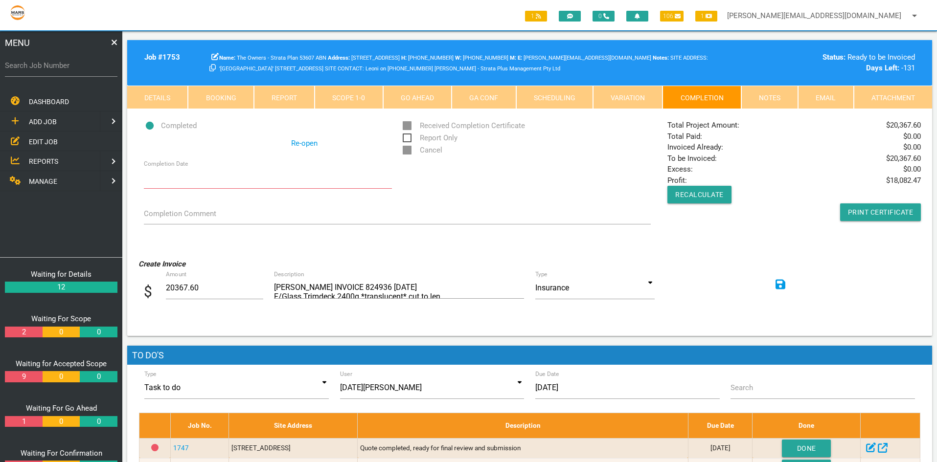
drag, startPoint x: 770, startPoint y: 91, endPoint x: 667, endPoint y: 190, distance: 143.6
click at [770, 91] on link "Notes" at bounding box center [769, 97] width 57 height 23
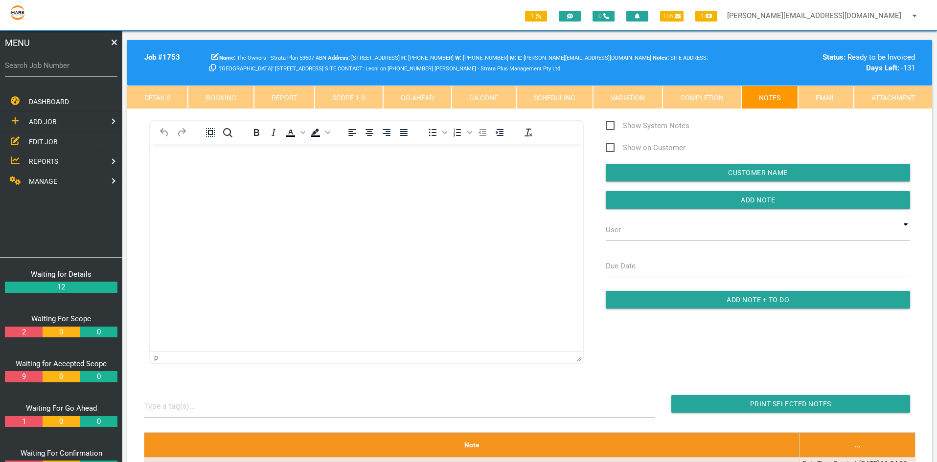
click at [694, 93] on link "Completion" at bounding box center [701, 97] width 78 height 23
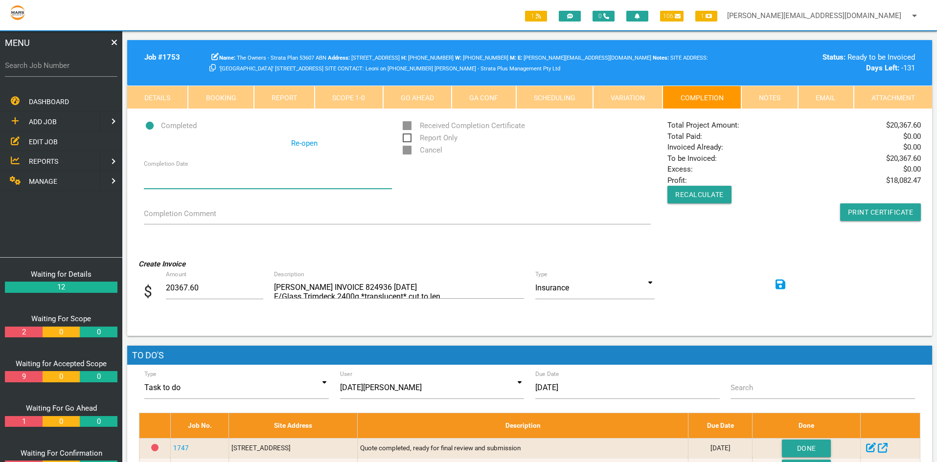
click at [178, 172] on input "Completion Date" at bounding box center [268, 177] width 248 height 23
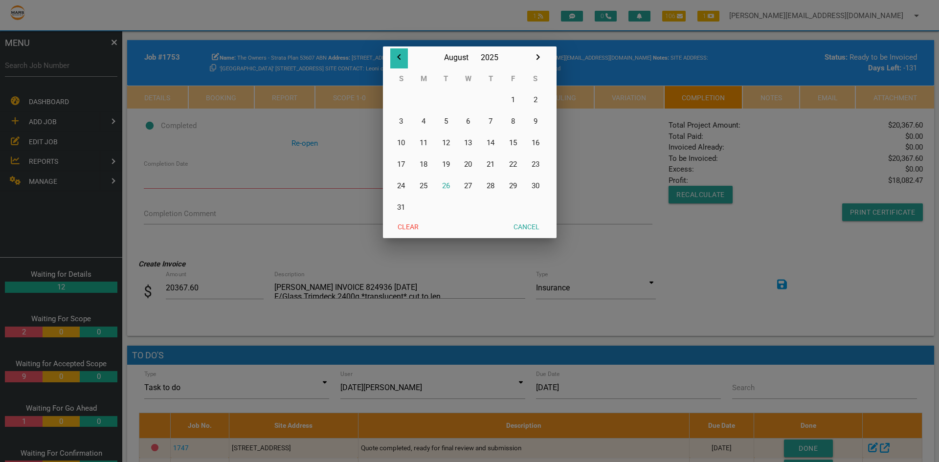
click at [398, 57] on icon "button" at bounding box center [398, 57] width 3 height 6
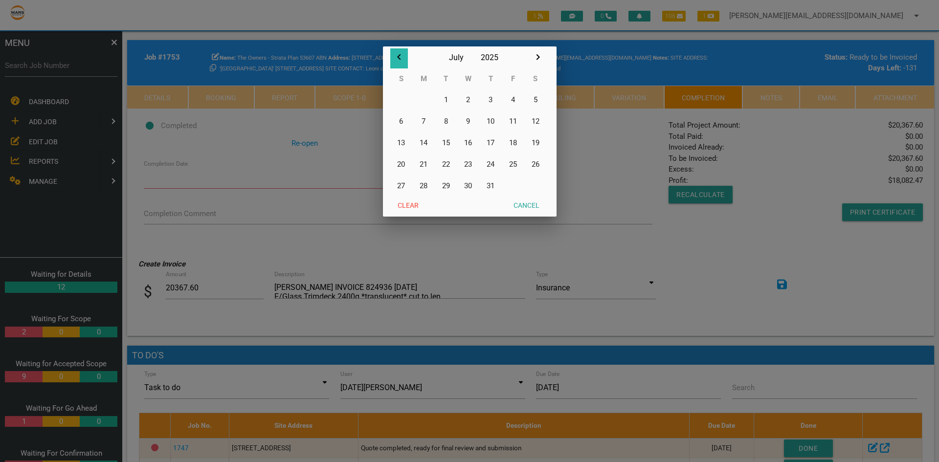
click at [398, 57] on icon "button" at bounding box center [398, 57] width 3 height 6
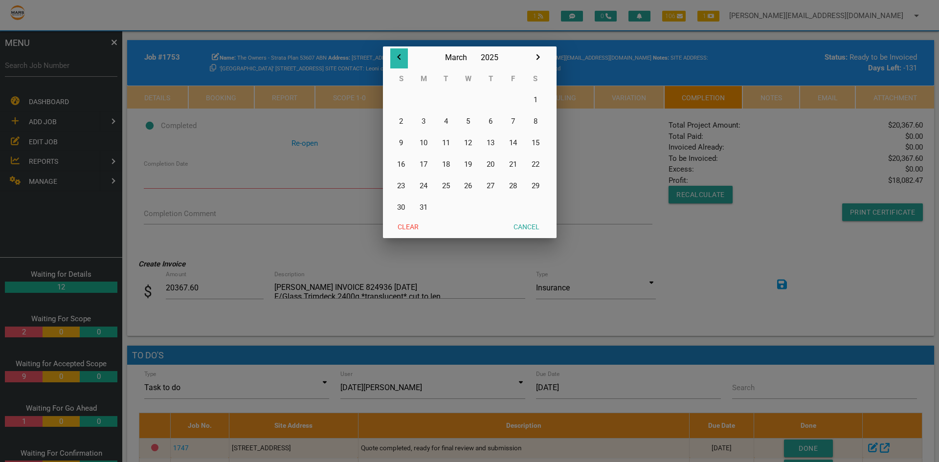
click at [398, 57] on icon "button" at bounding box center [398, 57] width 3 height 6
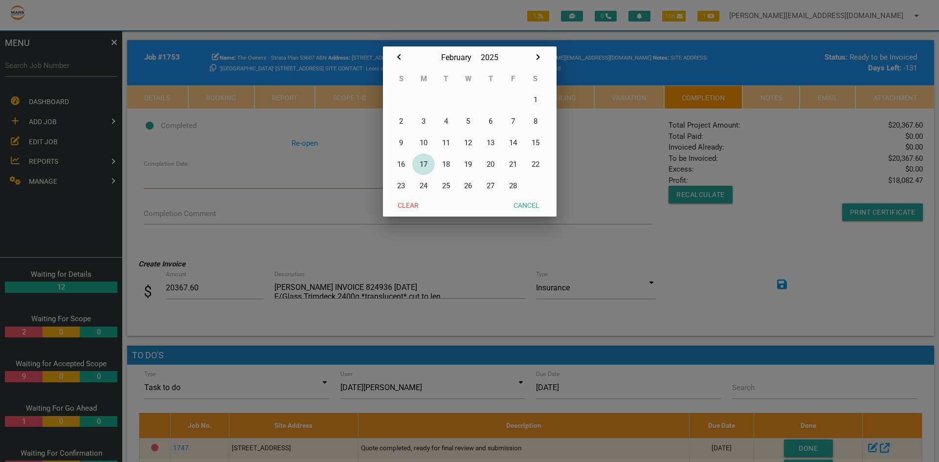
click at [421, 163] on button "17" at bounding box center [423, 165] width 23 height 22
type input "[DATE]"
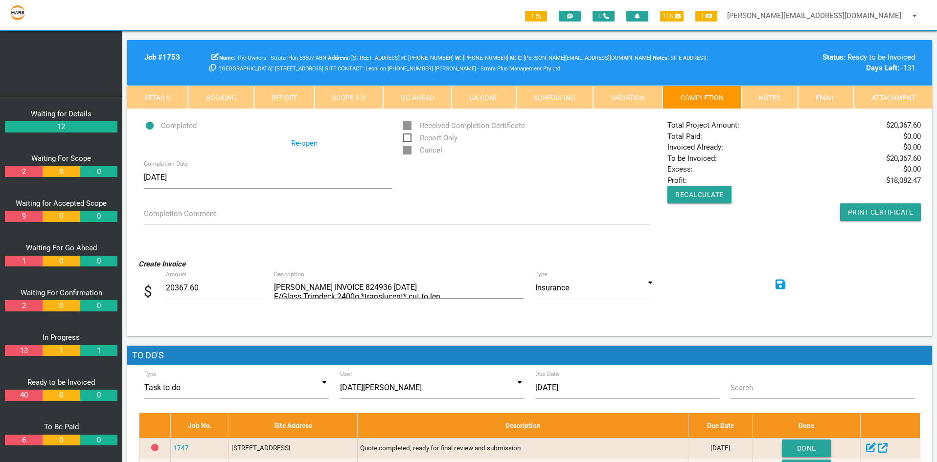
scroll to position [165, 0]
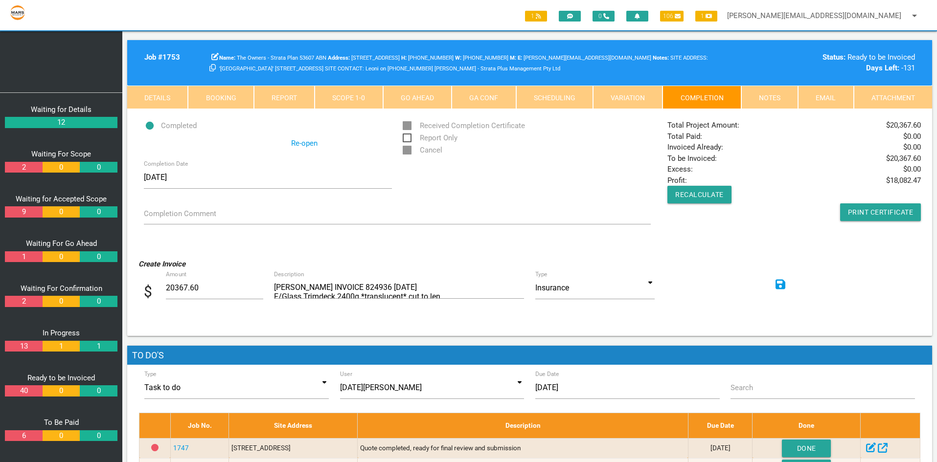
click at [18, 300] on link "2" at bounding box center [23, 301] width 37 height 11
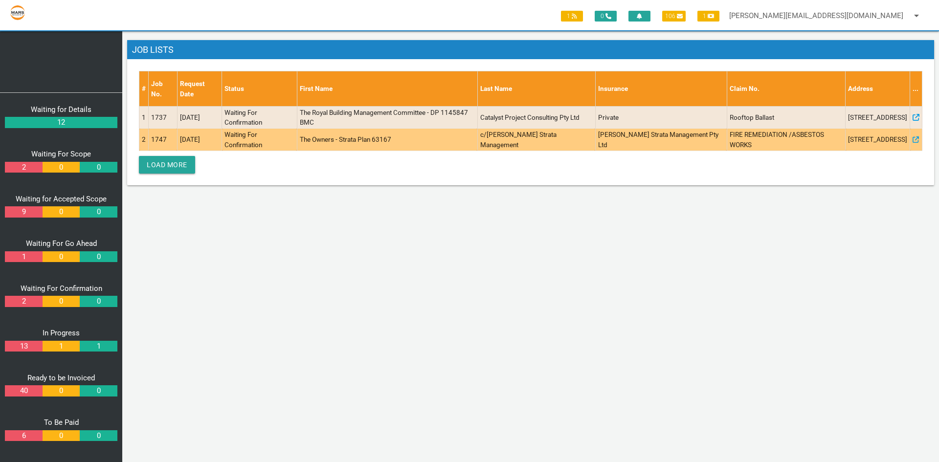
click at [153, 137] on td "1747" at bounding box center [163, 140] width 29 height 23
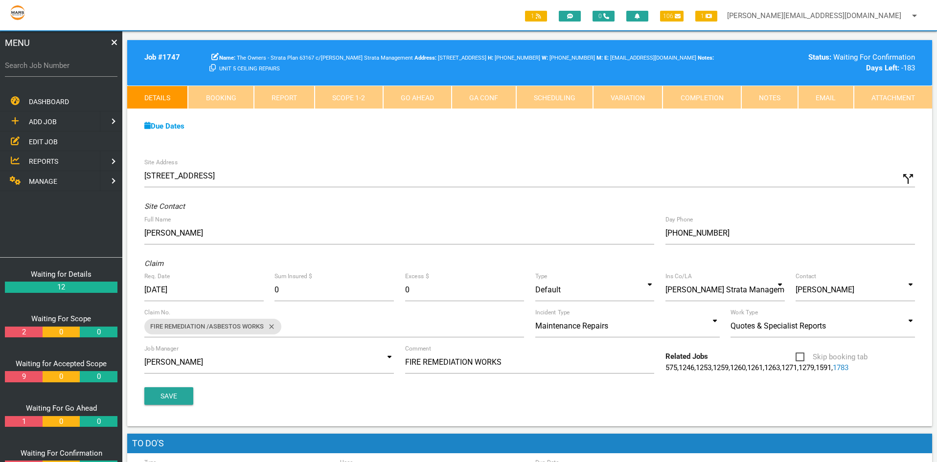
click at [47, 68] on label "Search Job Number" at bounding box center [61, 65] width 113 height 11
click at [47, 68] on input "Search Job Number" at bounding box center [61, 65] width 113 height 23
type input "1747"
click at [350, 90] on link "Scope 1 - 2" at bounding box center [349, 97] width 68 height 23
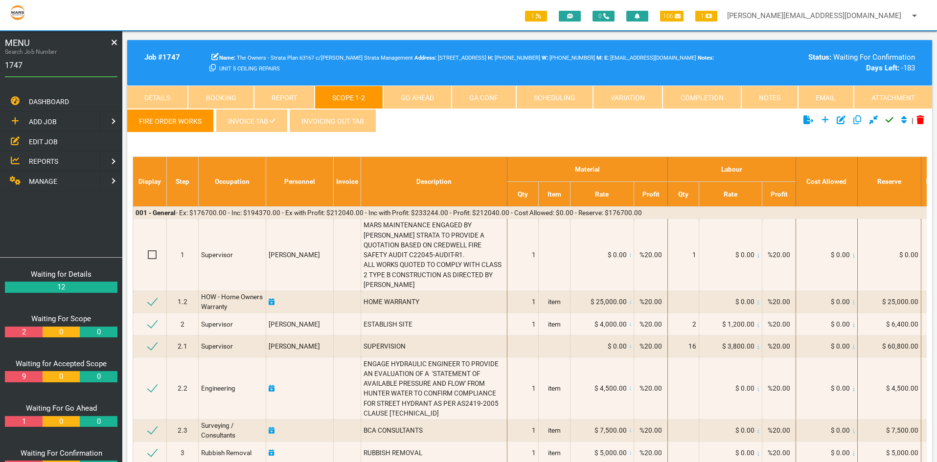
click at [252, 124] on link "INVOICE TAB" at bounding box center [251, 120] width 71 height 23
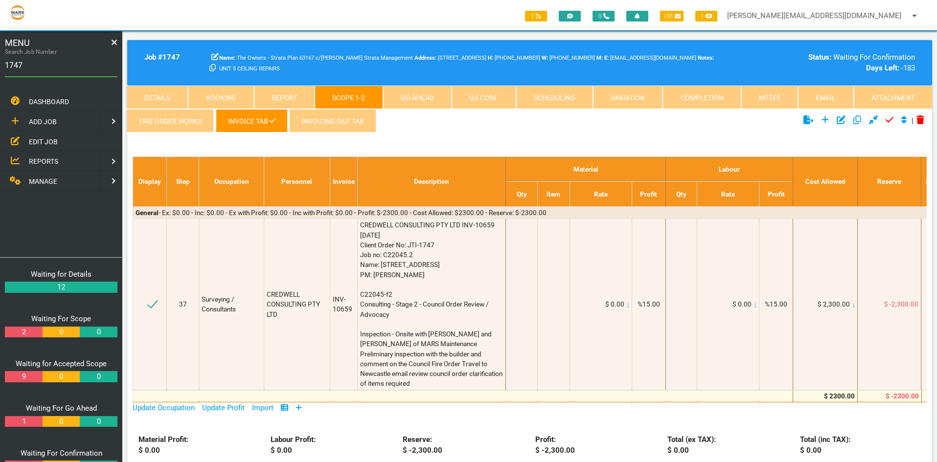
click at [341, 121] on link "INVOICING OUT TAB" at bounding box center [332, 120] width 87 height 23
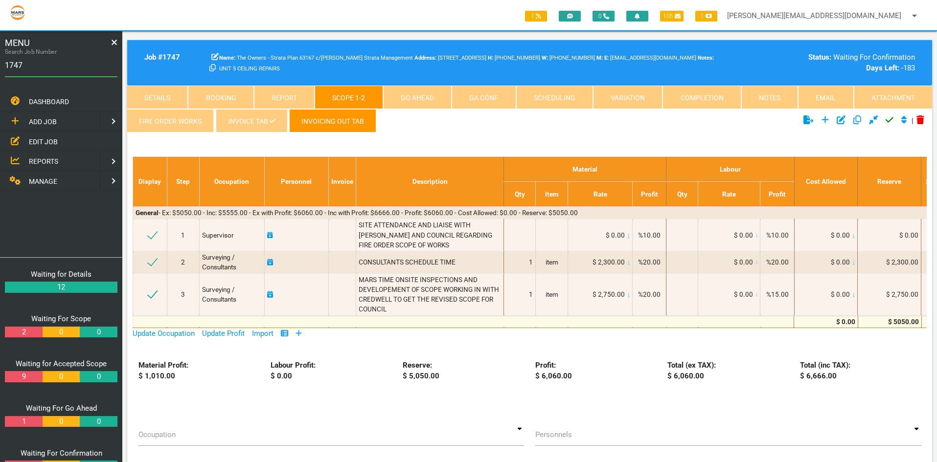
click at [235, 126] on link "INVOICE TAB" at bounding box center [251, 120] width 71 height 23
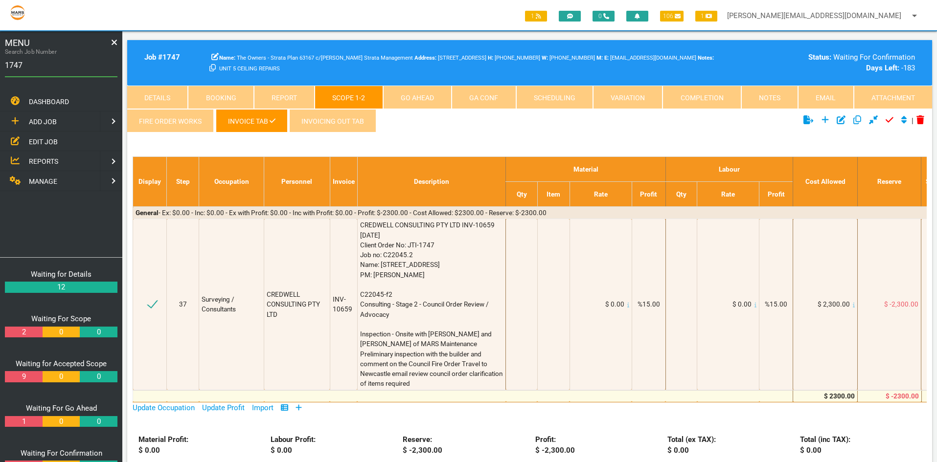
click at [364, 122] on link "INVOICING OUT TAB" at bounding box center [332, 120] width 87 height 23
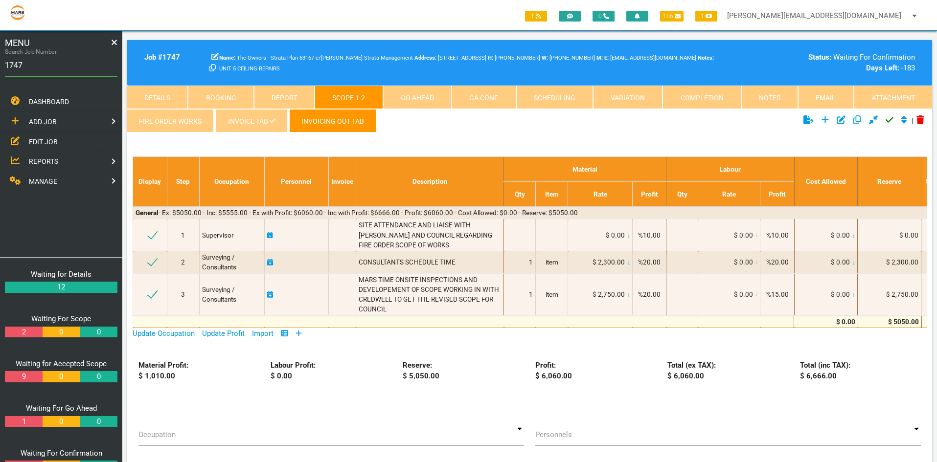
click at [886, 122] on icon "Click to approve current scope" at bounding box center [890, 119] width 8 height 9
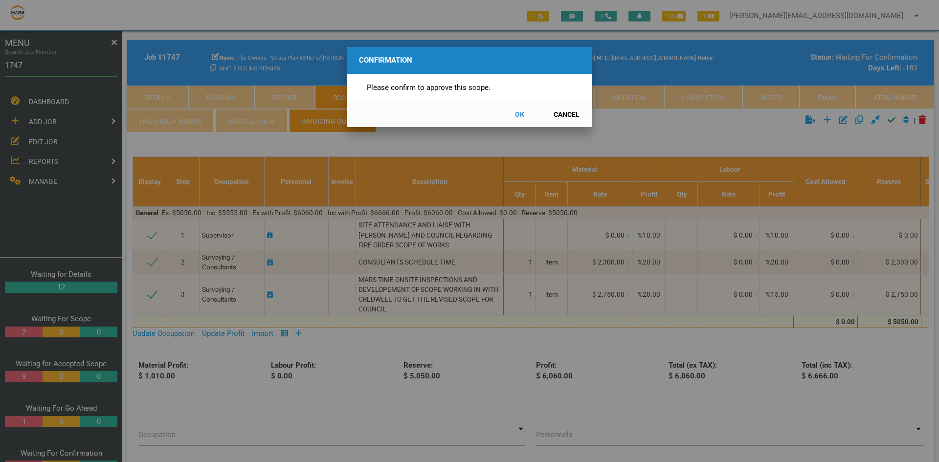
click at [511, 113] on button "OK" at bounding box center [519, 114] width 43 height 17
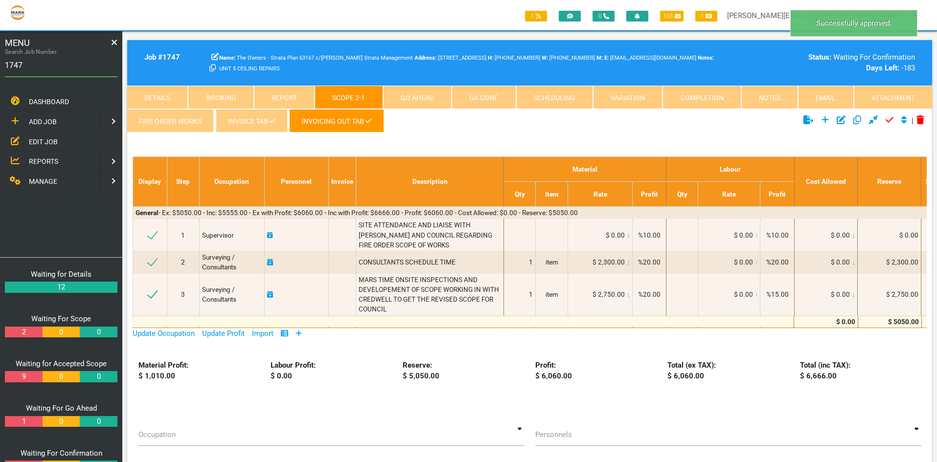
scroll to position [31, 0]
